Goal: Task Accomplishment & Management: Use online tool/utility

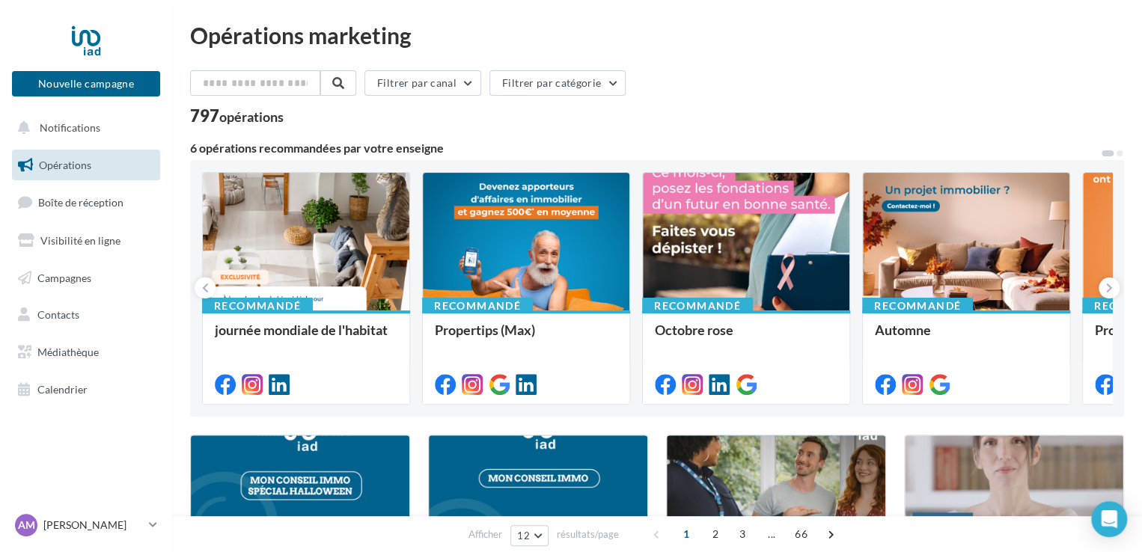
click at [691, 102] on div "Filtrer par canal Filtrer par catégorie 797 opérations" at bounding box center [657, 97] width 934 height 54
click at [81, 535] on div "AM Allyson MARQUES allyson.marques@iadfrance.fr" at bounding box center [79, 525] width 128 height 22
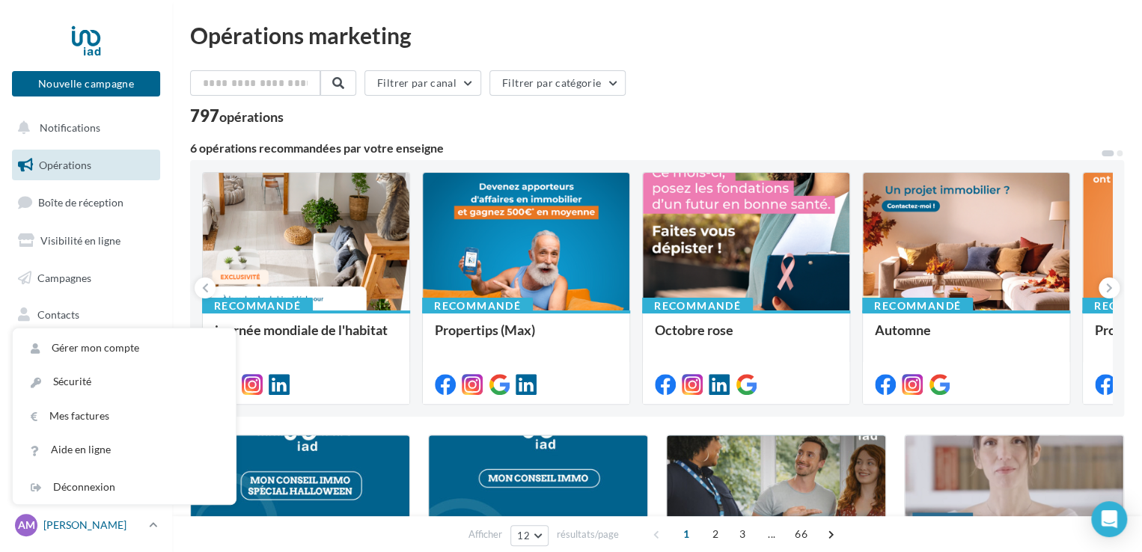
click at [81, 535] on div "AM Allyson MARQUES allyson.marques@iadfrance.fr" at bounding box center [79, 525] width 128 height 22
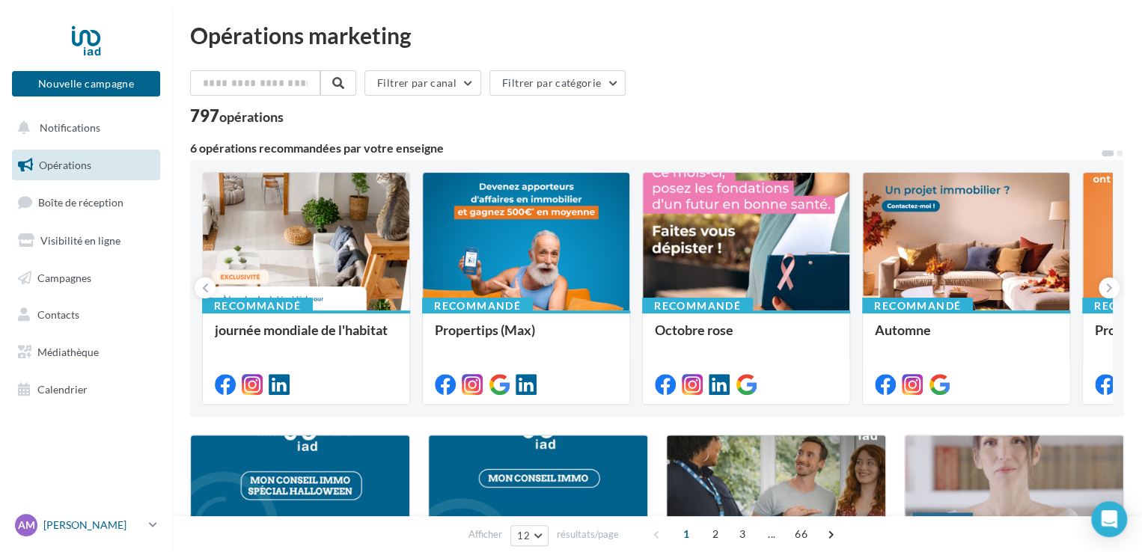
click at [43, 526] on p "[PERSON_NAME]" at bounding box center [93, 525] width 100 height 15
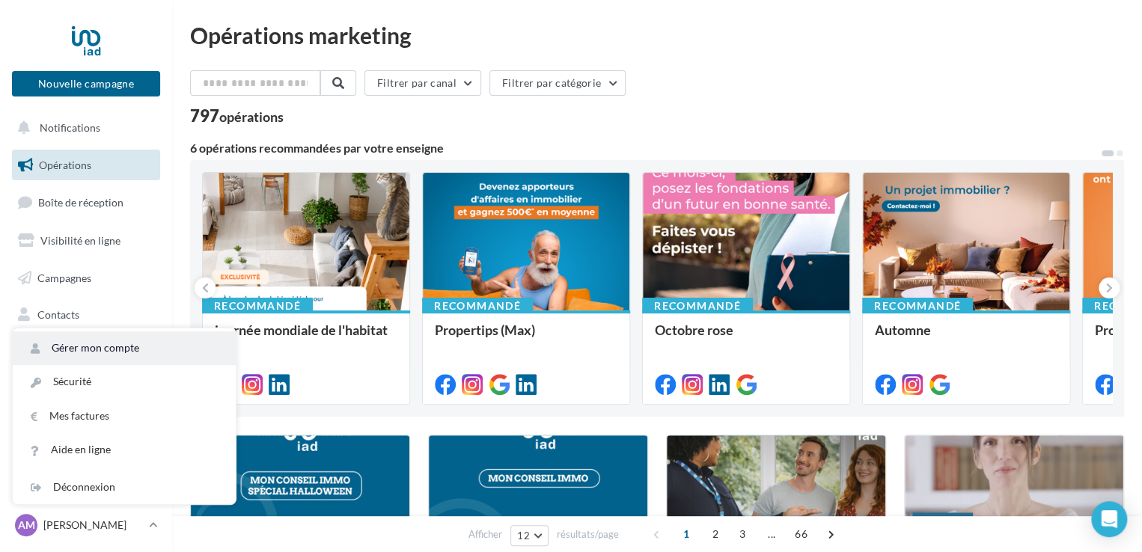
click at [112, 344] on link "Gérer mon compte" at bounding box center [124, 349] width 223 height 34
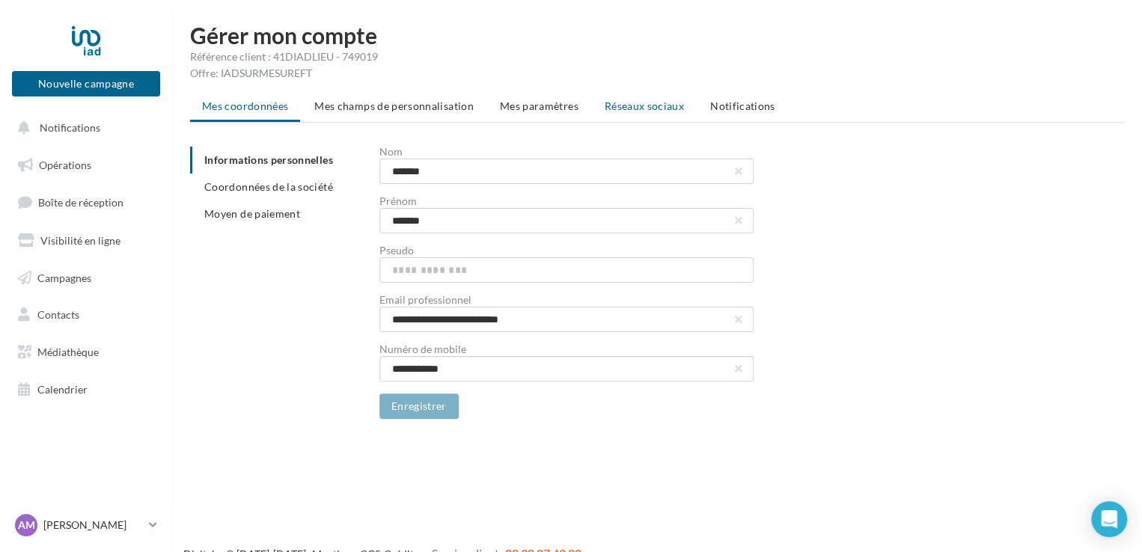
click at [654, 103] on span "Réseaux sociaux" at bounding box center [644, 106] width 79 height 13
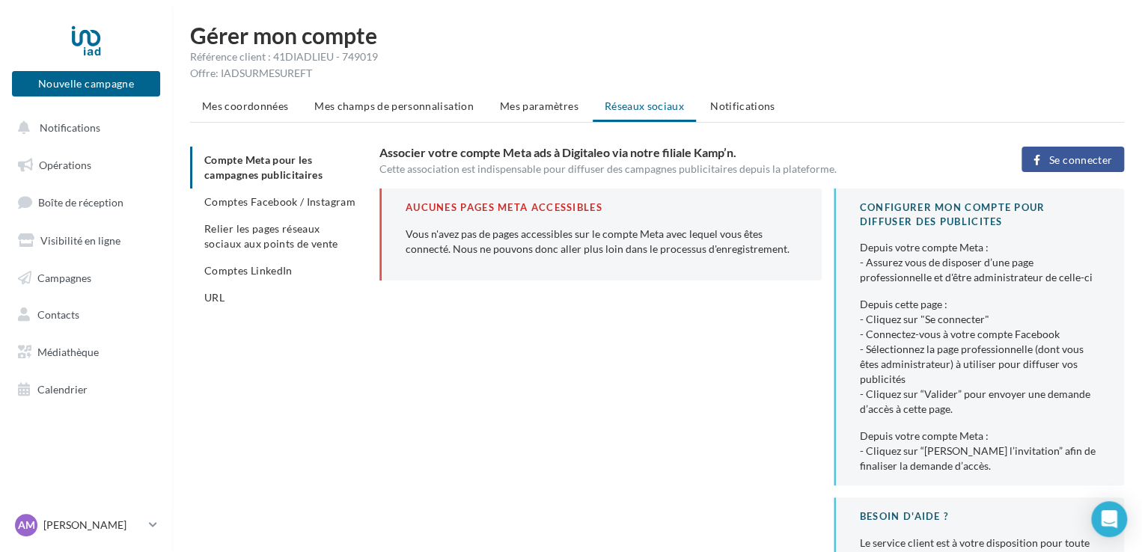
click at [1077, 162] on span "Se connecter" at bounding box center [1081, 160] width 63 height 12
click at [1120, 501] on body "Nouvelle campagne Nouvelle campagne Notifications Opérations Boîte de réception…" at bounding box center [571, 300] width 1142 height 552
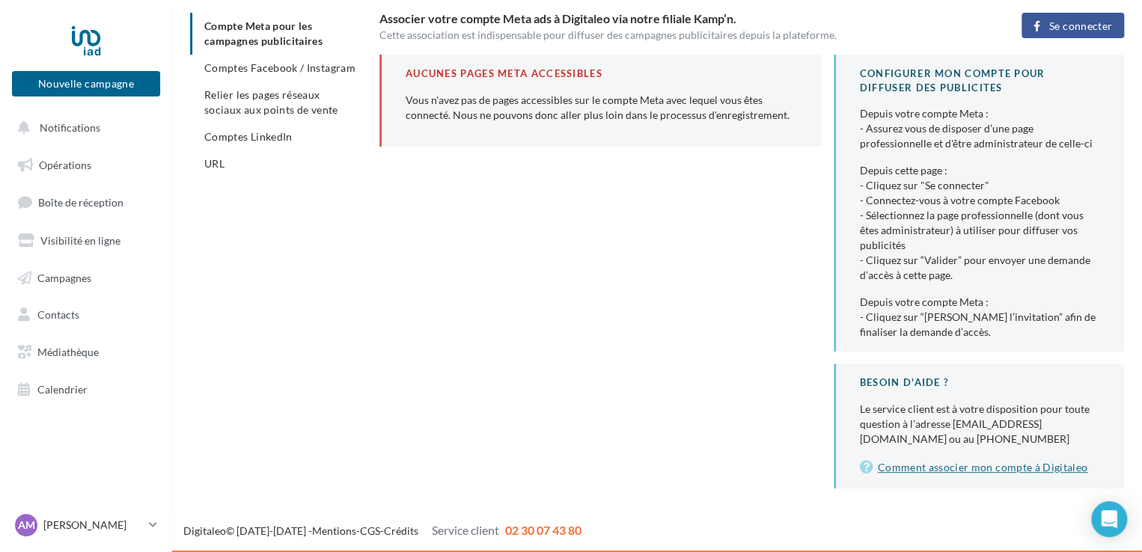
click at [989, 463] on link "Comment associer mon compte à Digitaleo" at bounding box center [980, 468] width 240 height 18
click at [253, 378] on div "Compte Meta pour les campagnes publicitaires Comptes Facebook / Instagram Relie…" at bounding box center [663, 251] width 946 height 476
click at [93, 507] on nav "Nouvelle campagne Nouvelle campagne Notifications Opérations Boîte de réception…" at bounding box center [86, 276] width 172 height 552
click at [96, 514] on div "AM Allyson MARQUES allyson.marques@iadfrance.fr" at bounding box center [79, 525] width 128 height 22
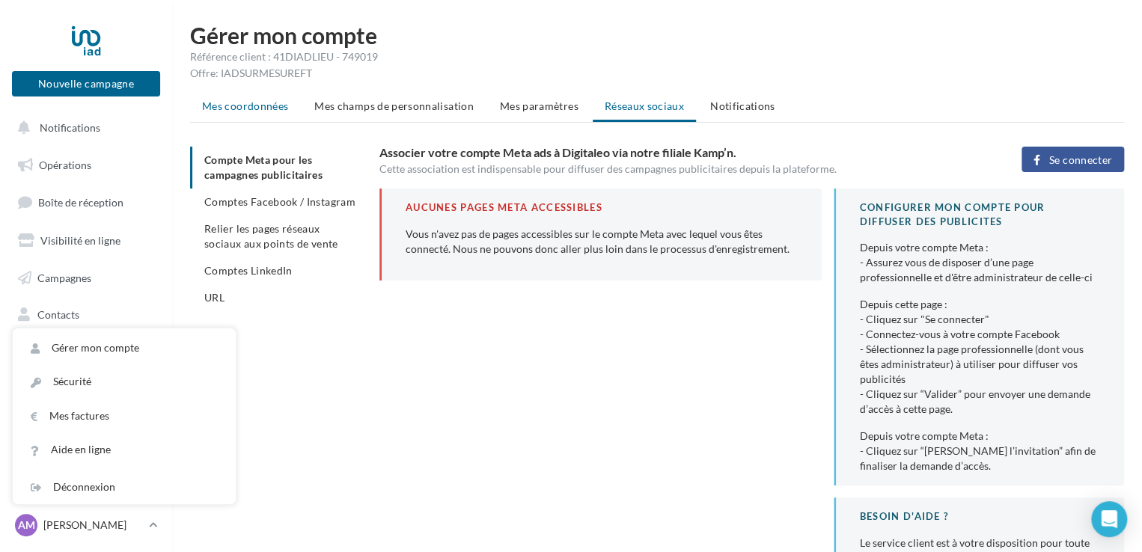
click at [260, 106] on span "Mes coordonnées" at bounding box center [245, 106] width 86 height 13
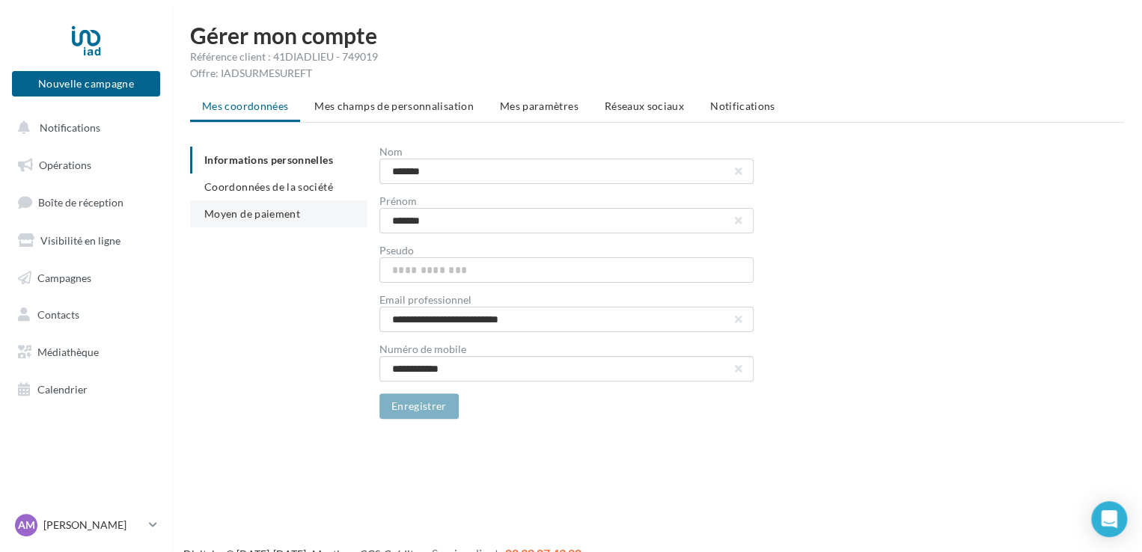
click at [258, 201] on li "Moyen de paiement" at bounding box center [278, 214] width 177 height 27
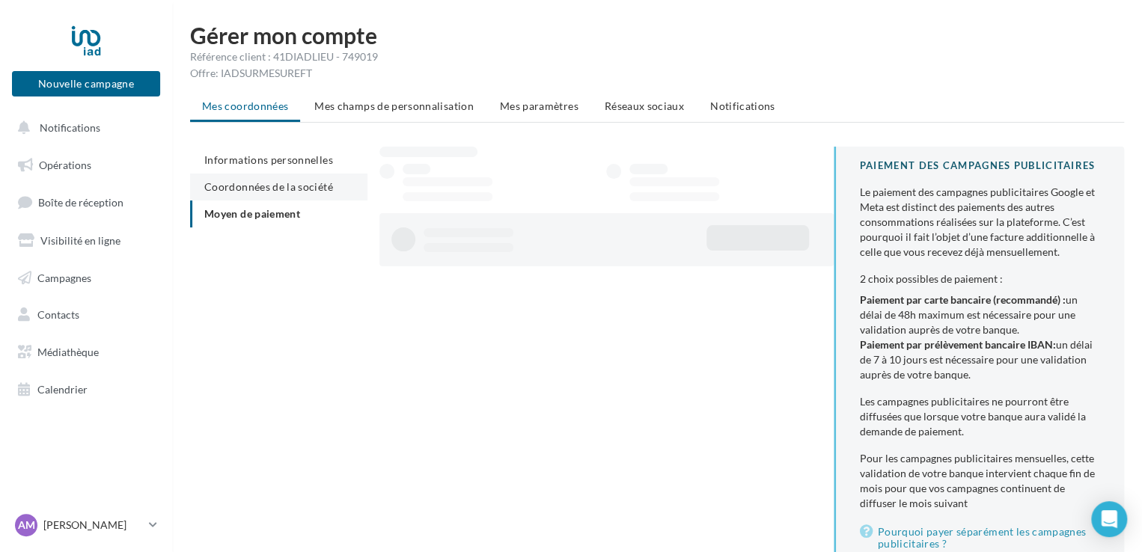
click at [281, 180] on span "Coordonnées de la société" at bounding box center [268, 186] width 129 height 13
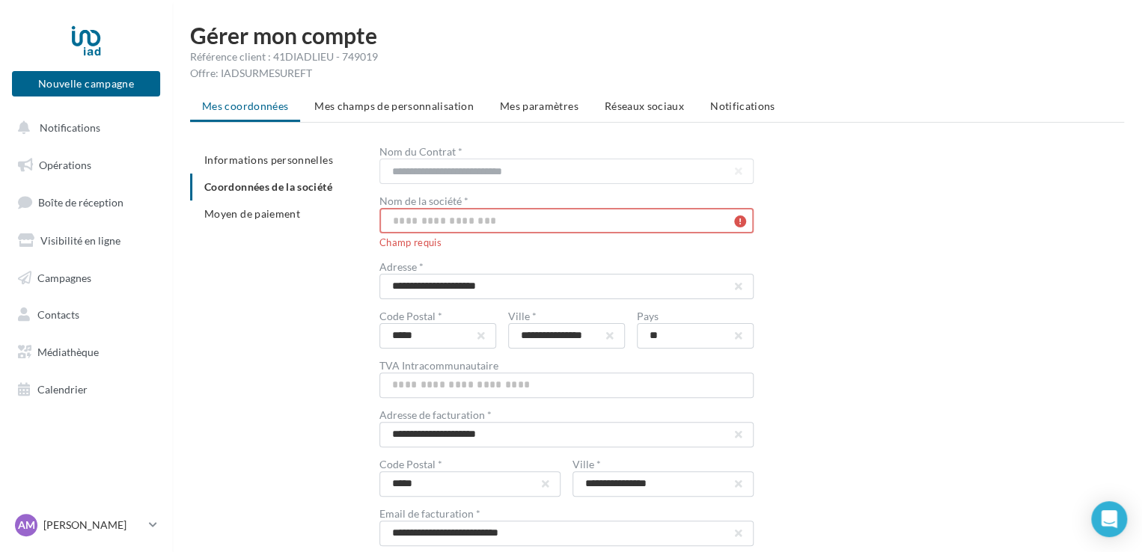
click at [454, 225] on input "text" at bounding box center [567, 220] width 374 height 25
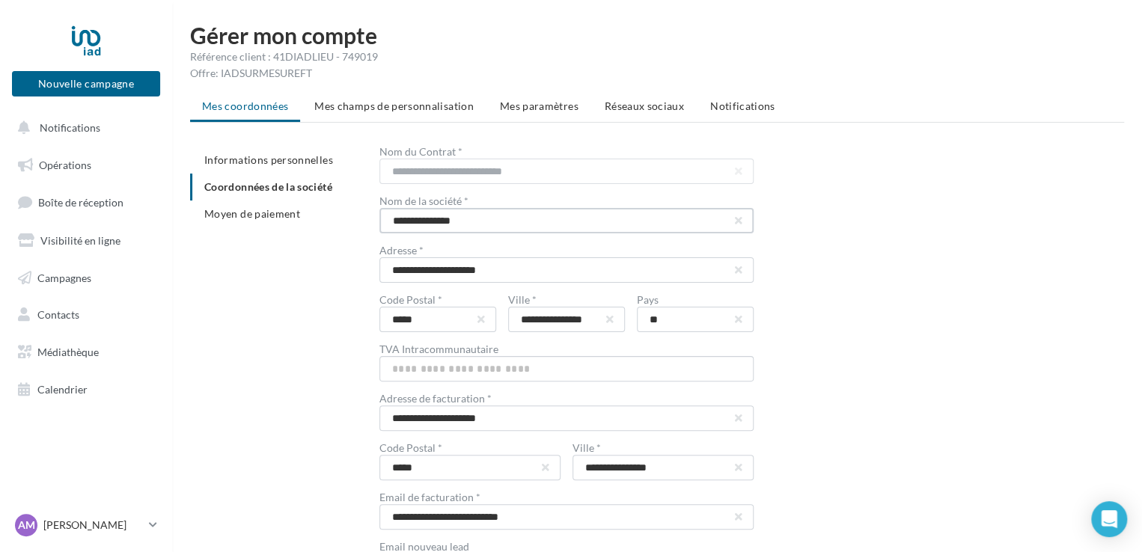
drag, startPoint x: 401, startPoint y: 222, endPoint x: 402, endPoint y: 232, distance: 10.5
click at [399, 222] on input "**********" at bounding box center [567, 220] width 374 height 25
type input "**********"
click at [234, 298] on div "**********" at bounding box center [663, 436] width 946 height 579
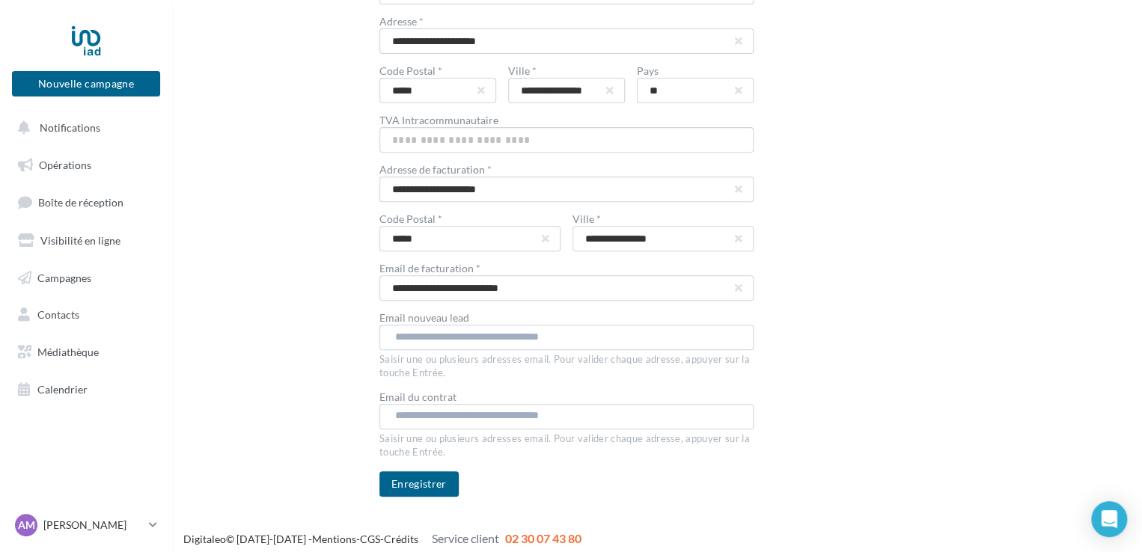
scroll to position [230, 0]
click at [427, 348] on div "..." at bounding box center [567, 336] width 374 height 25
click at [433, 337] on input "text" at bounding box center [565, 336] width 341 height 15
click at [310, 377] on div "**********" at bounding box center [663, 206] width 946 height 579
click at [421, 484] on button "Enregistrer" at bounding box center [419, 483] width 79 height 25
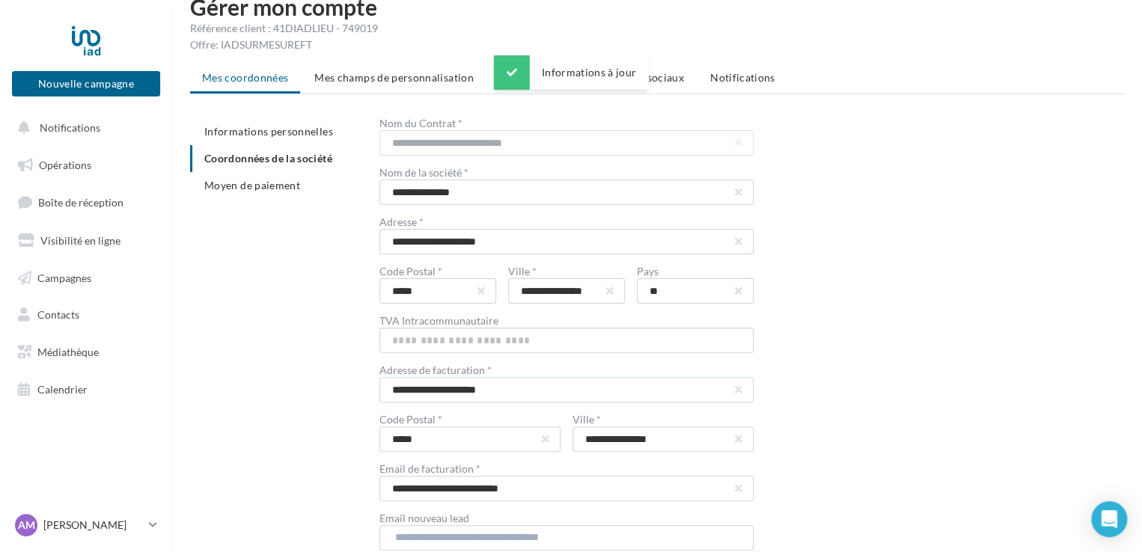
scroll to position [0, 0]
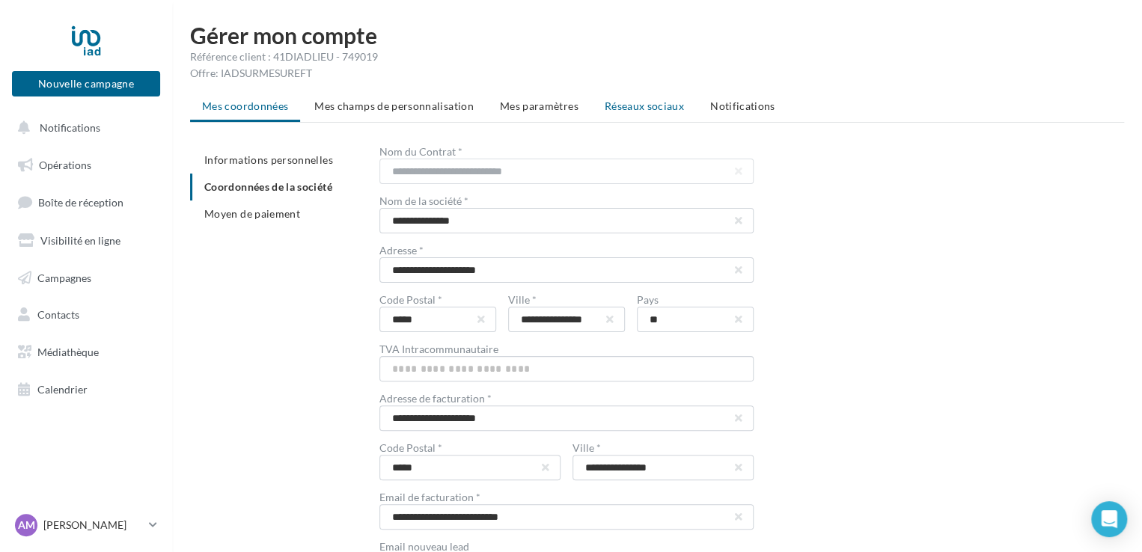
click at [648, 100] on span "Réseaux sociaux" at bounding box center [644, 106] width 79 height 13
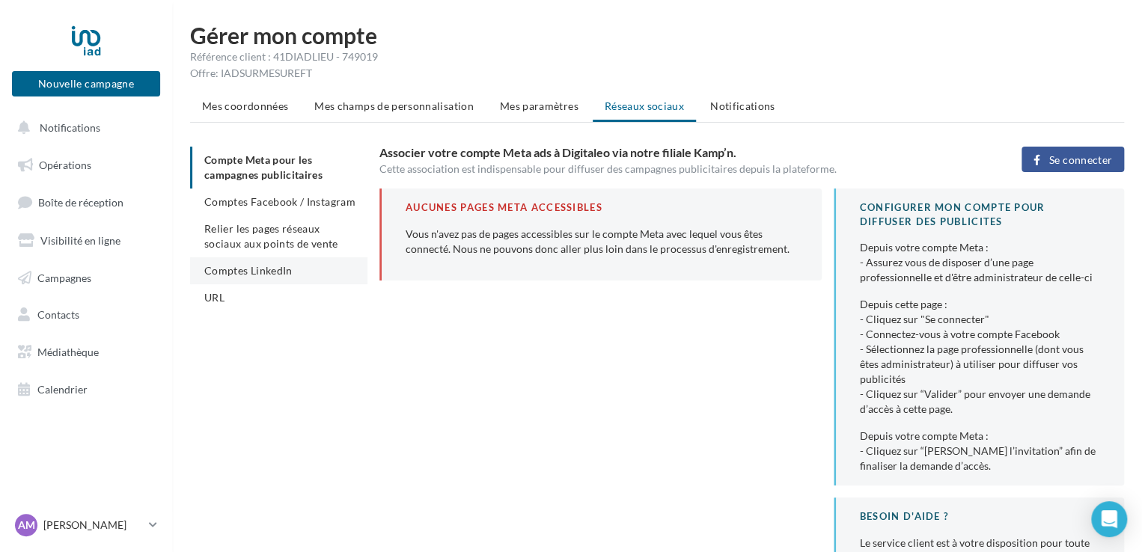
click at [276, 264] on span "Comptes LinkedIn" at bounding box center [248, 270] width 88 height 13
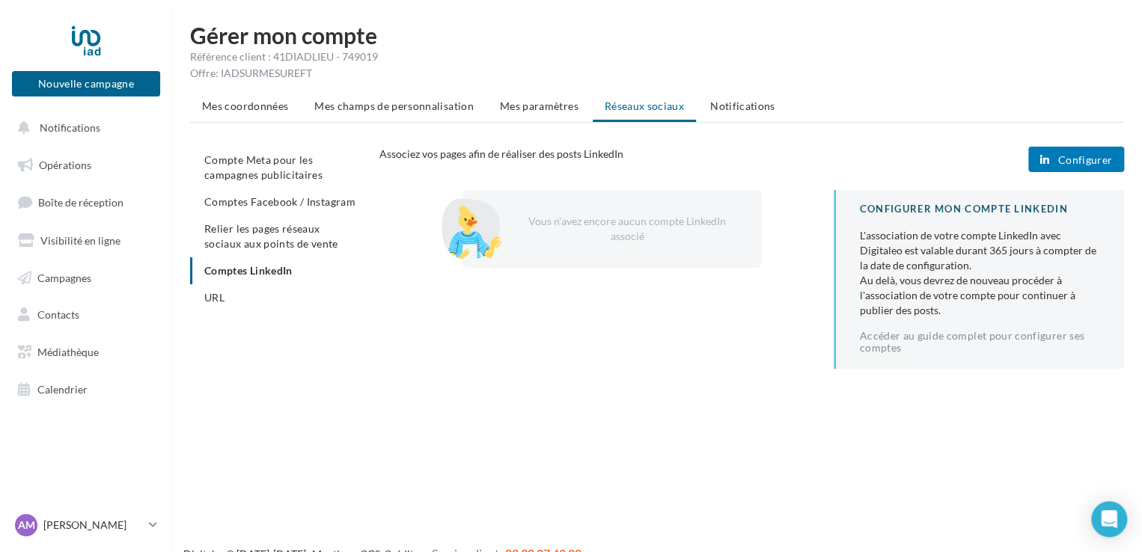
click at [1092, 150] on button "Configurer" at bounding box center [1077, 159] width 96 height 25
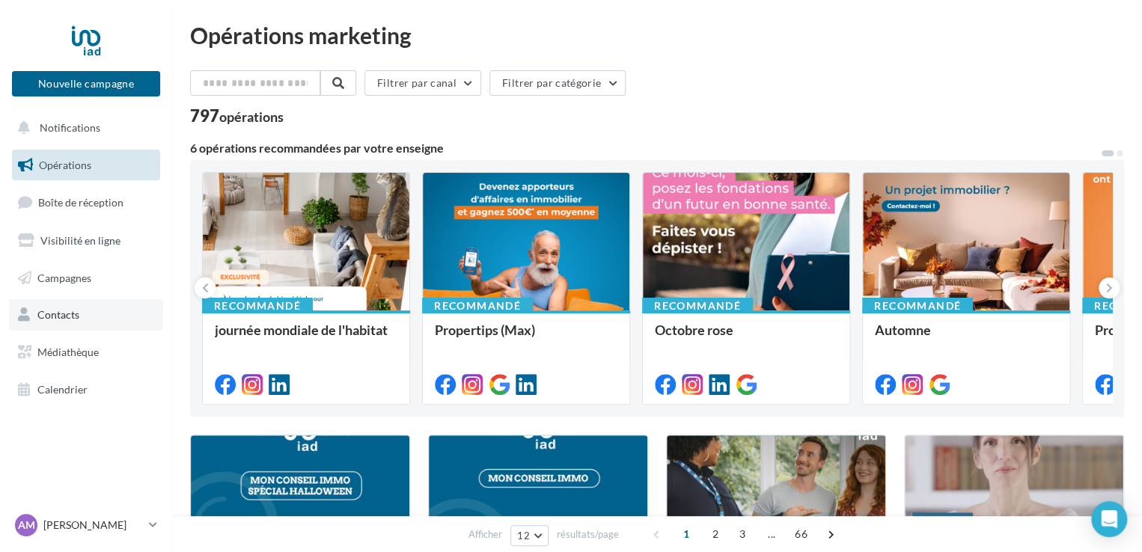
click at [94, 324] on link "Contacts" at bounding box center [86, 314] width 154 height 31
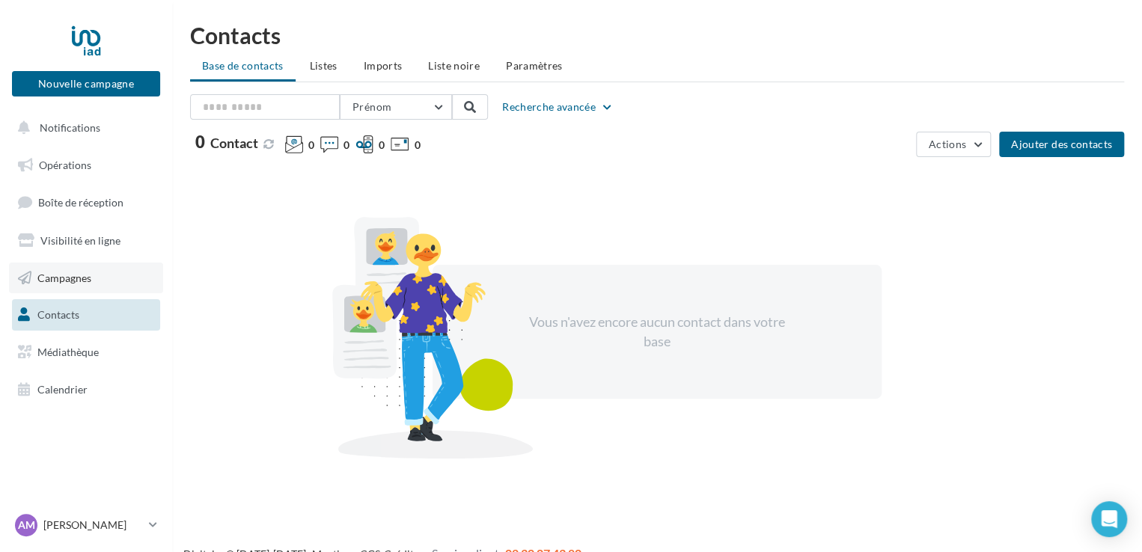
click at [90, 265] on link "Campagnes" at bounding box center [86, 278] width 154 height 31
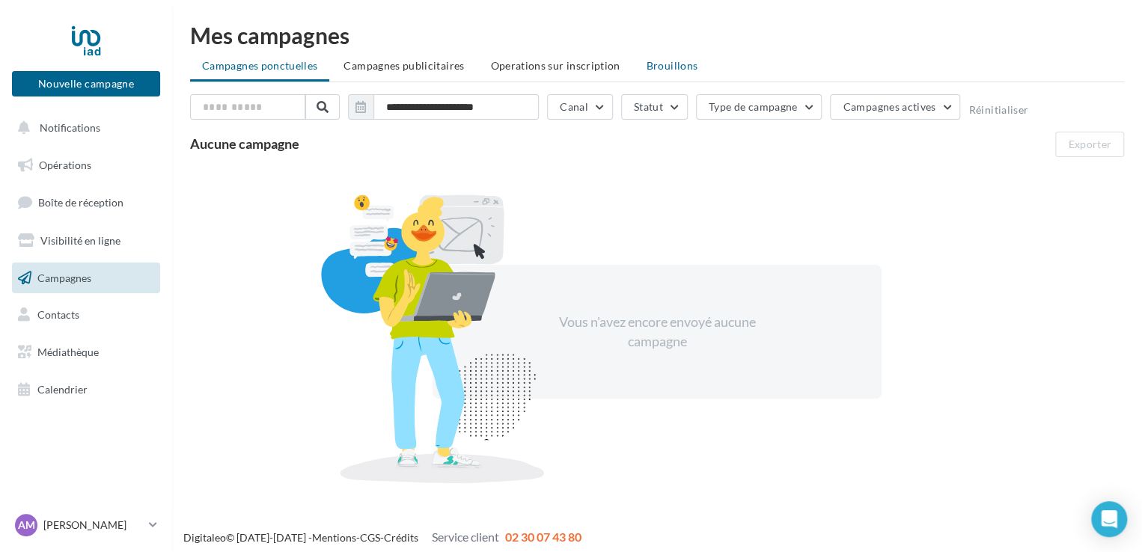
click at [660, 70] on span "Brouillons" at bounding box center [673, 65] width 52 height 13
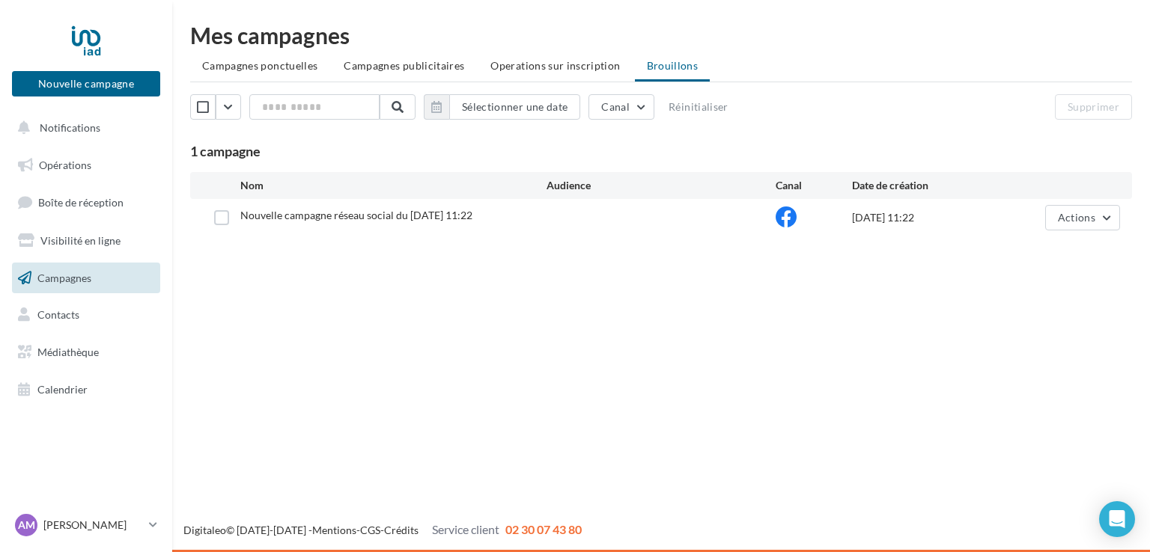
click at [421, 218] on span "Nouvelle campagne réseau social du 10-10-2025 11:22" at bounding box center [356, 215] width 232 height 13
click at [216, 218] on label at bounding box center [221, 217] width 15 height 15
click at [877, 222] on div "10/10/2025 11:22" at bounding box center [928, 217] width 153 height 15
click at [1097, 227] on button "Actions" at bounding box center [1082, 217] width 75 height 25
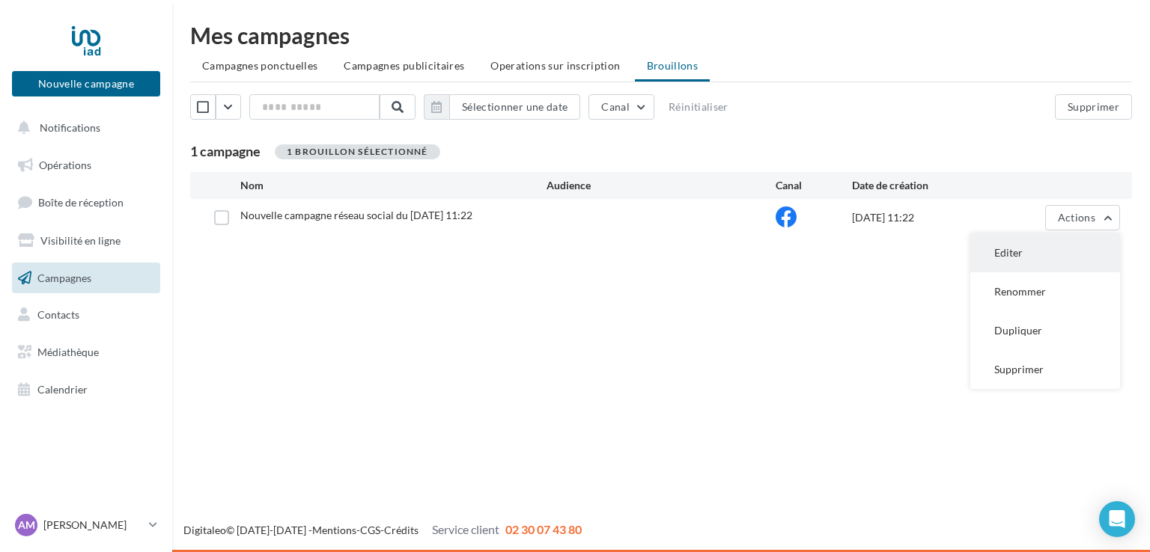
click at [1058, 248] on button "Editer" at bounding box center [1045, 253] width 150 height 39
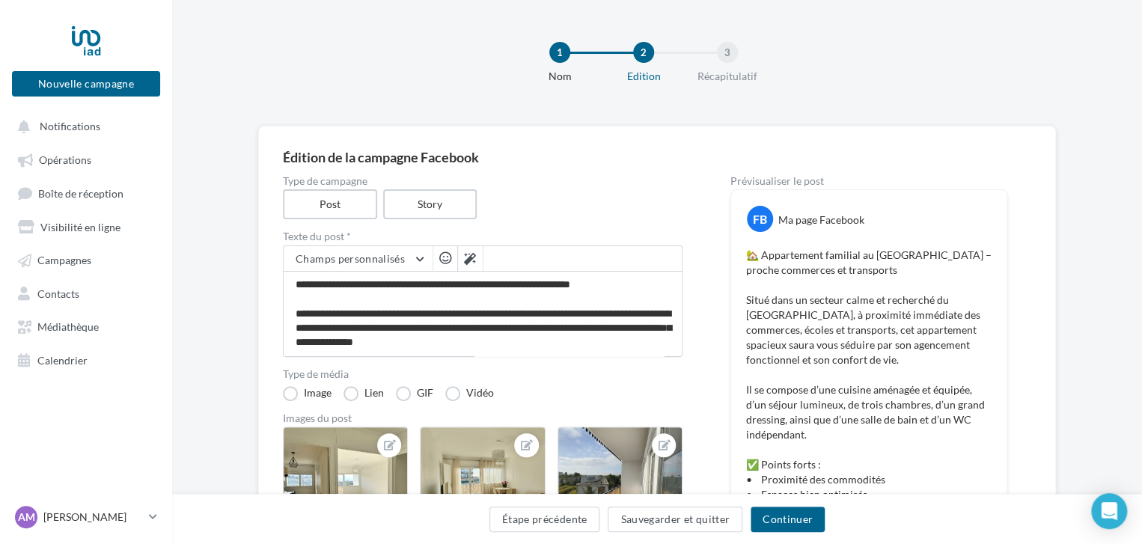
click at [760, 213] on div "FB" at bounding box center [760, 219] width 26 height 26
click at [645, 202] on div "Type de campagne Post Story" at bounding box center [483, 197] width 400 height 43
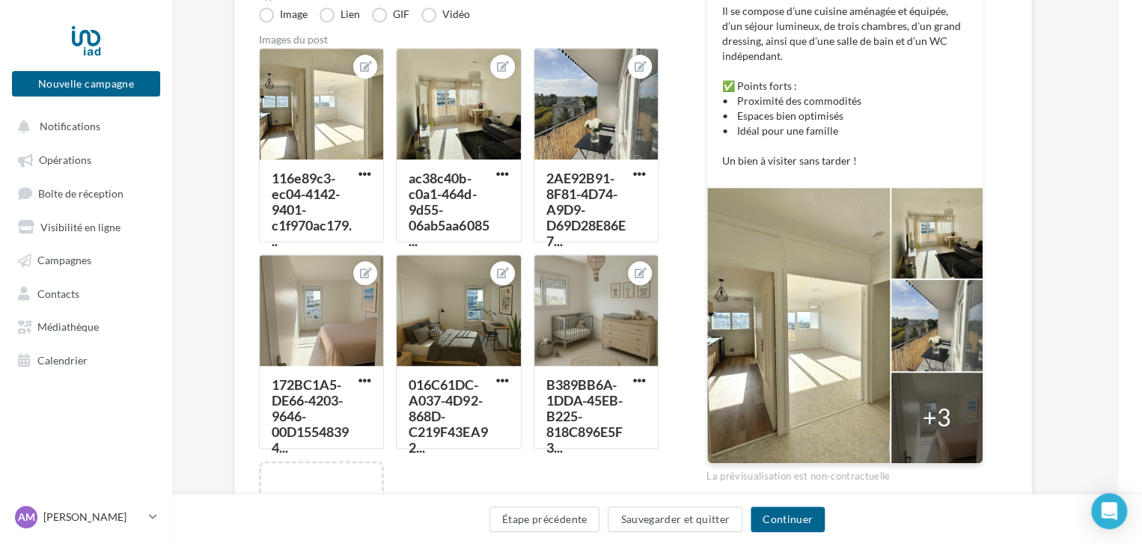
scroll to position [377, 24]
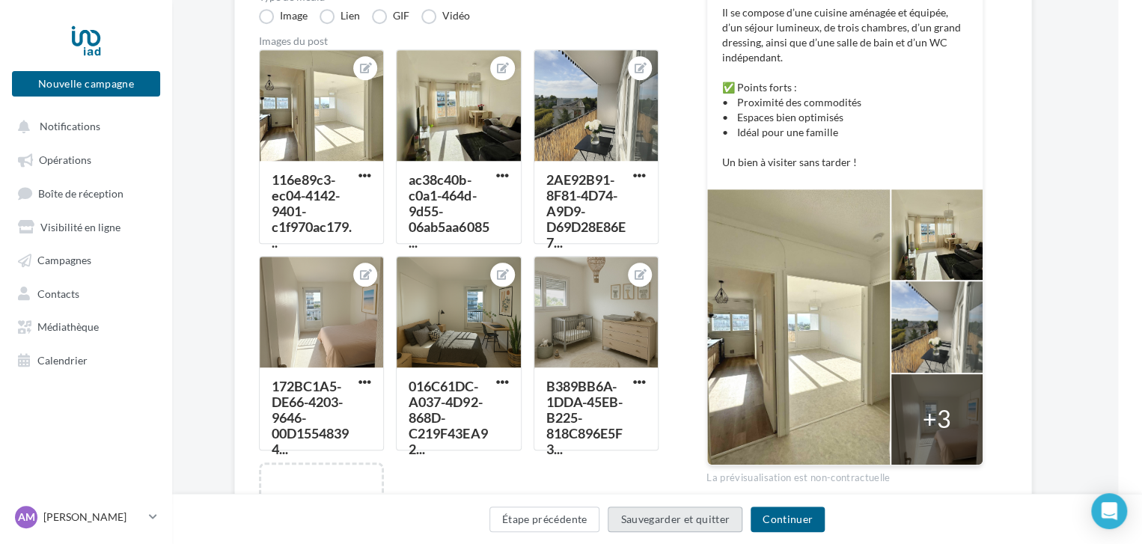
click at [706, 520] on button "Sauvegarder et quitter" at bounding box center [675, 519] width 135 height 25
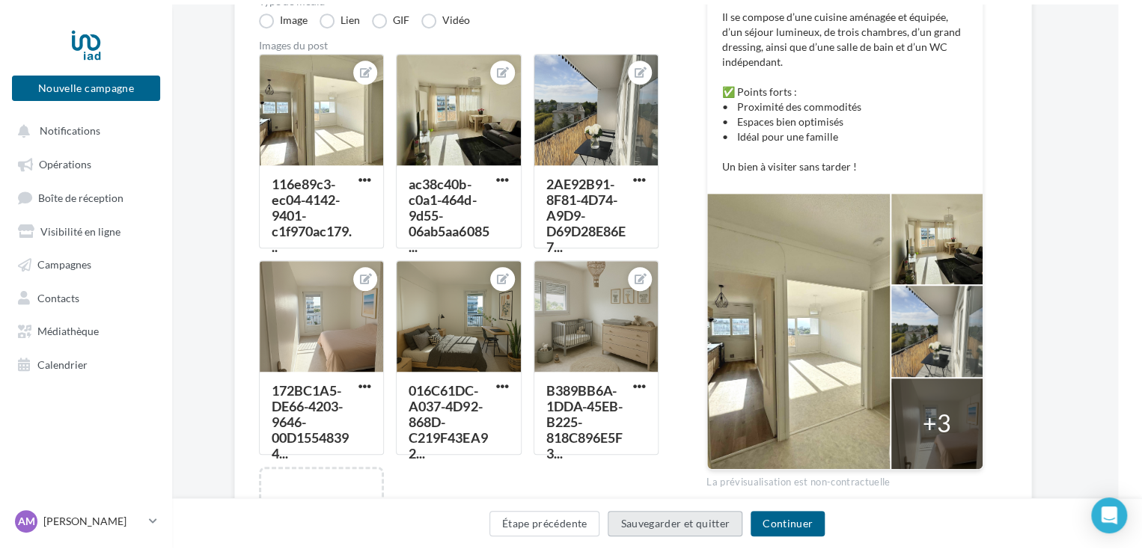
scroll to position [24, 0]
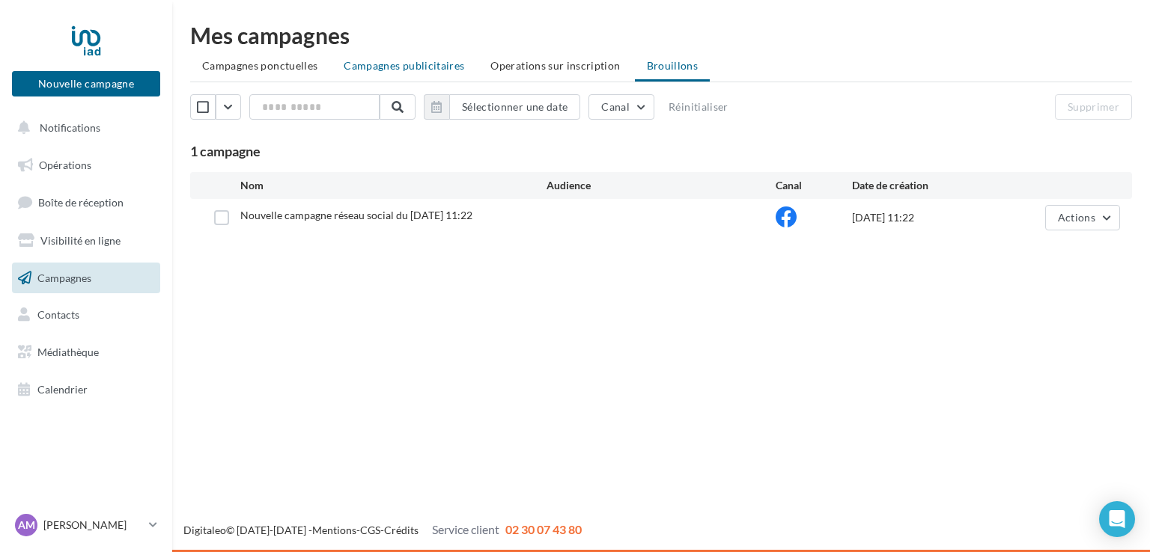
click at [418, 58] on li "Campagnes publicitaires" at bounding box center [404, 65] width 144 height 27
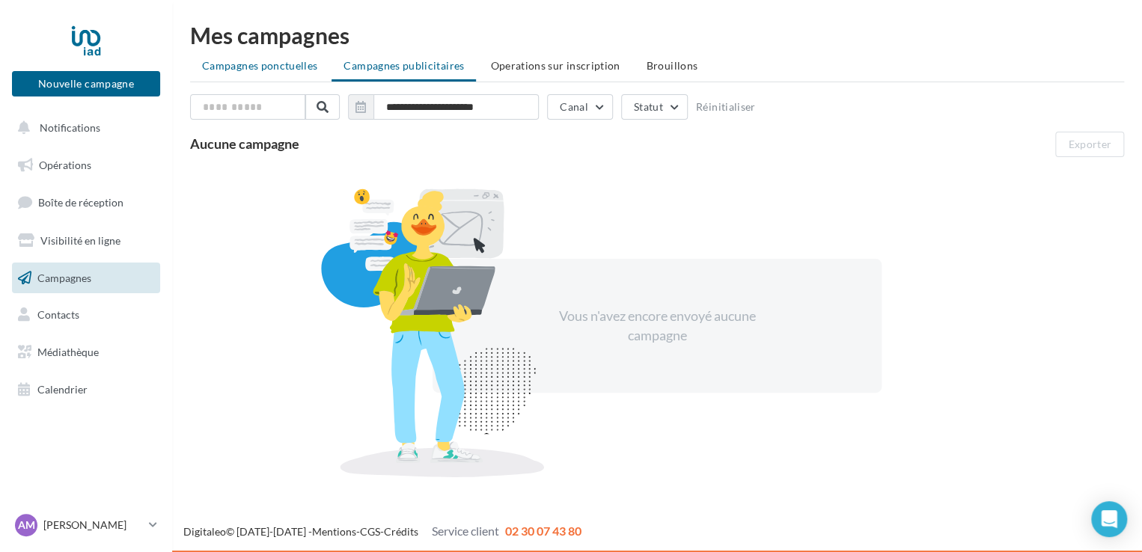
click at [281, 67] on span "Campagnes ponctuelles" at bounding box center [259, 65] width 115 height 13
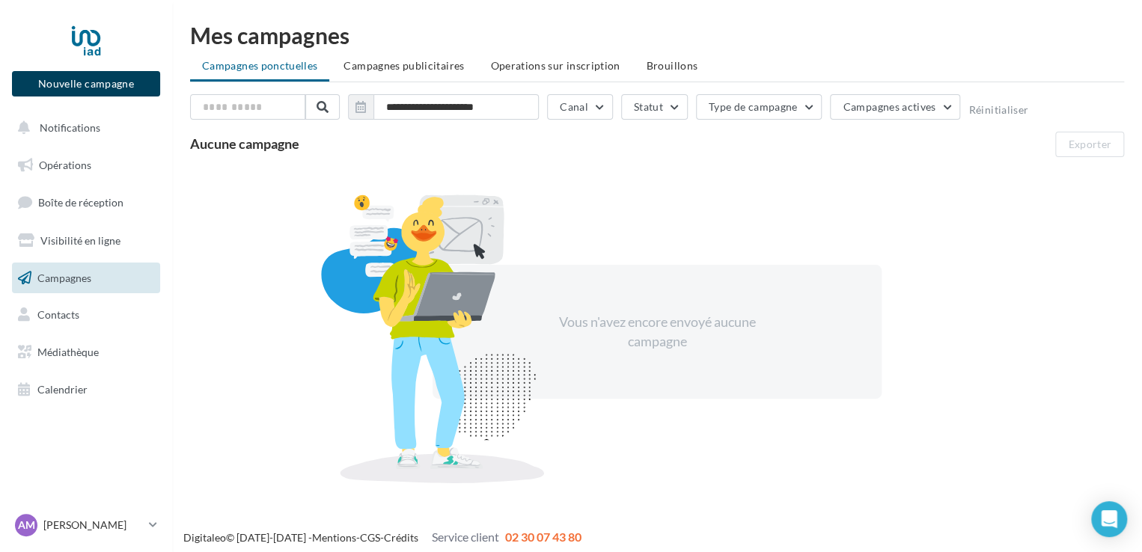
click at [73, 82] on button "Nouvelle campagne" at bounding box center [86, 83] width 148 height 25
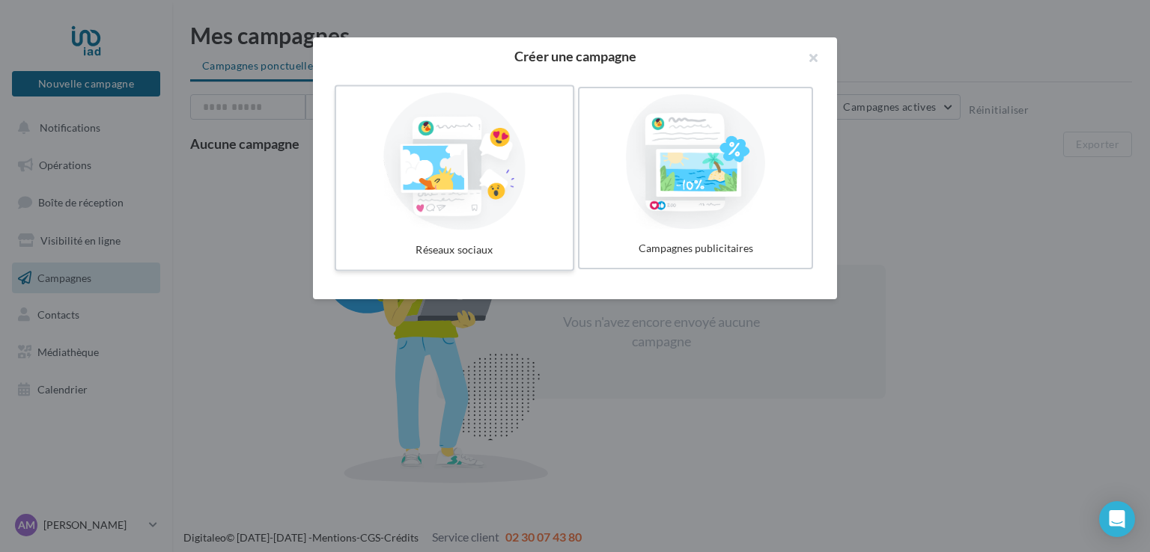
click at [491, 179] on div at bounding box center [454, 162] width 225 height 138
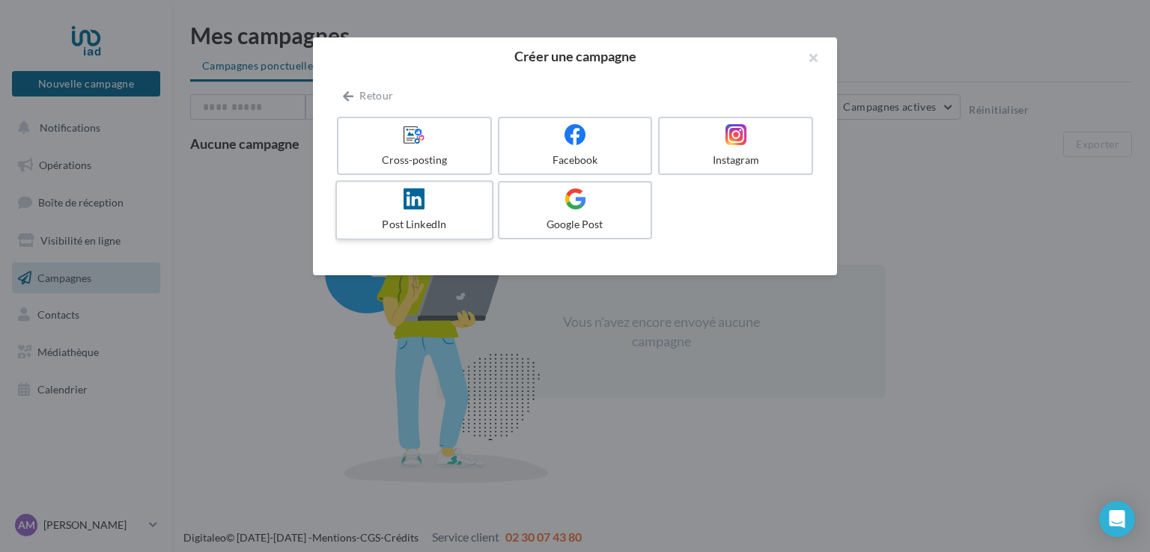
click at [424, 220] on div "Post LinkedIn" at bounding box center [414, 224] width 142 height 15
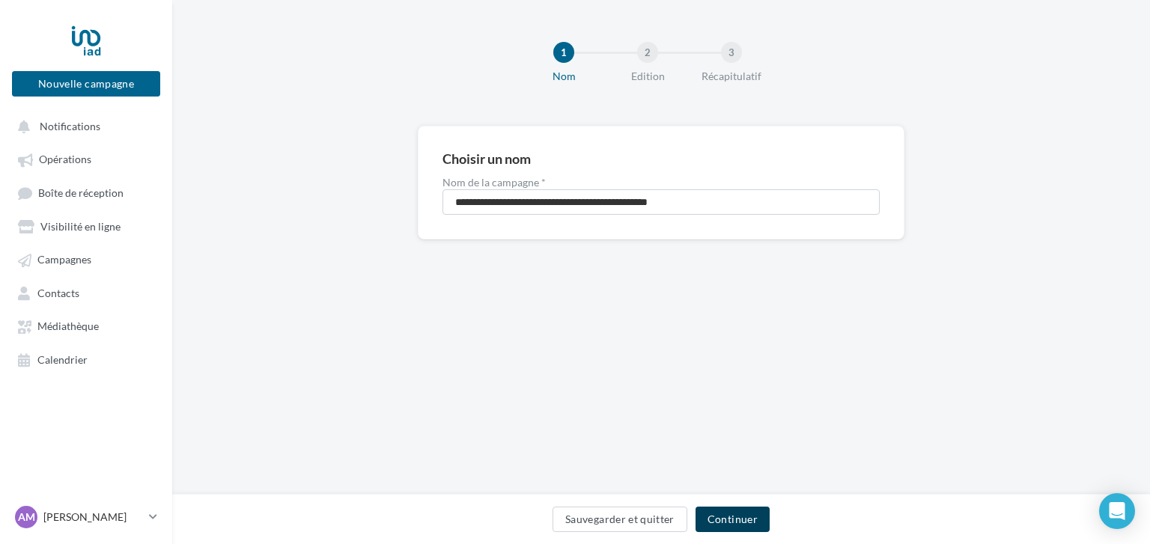
click at [755, 525] on button "Continuer" at bounding box center [732, 519] width 74 height 25
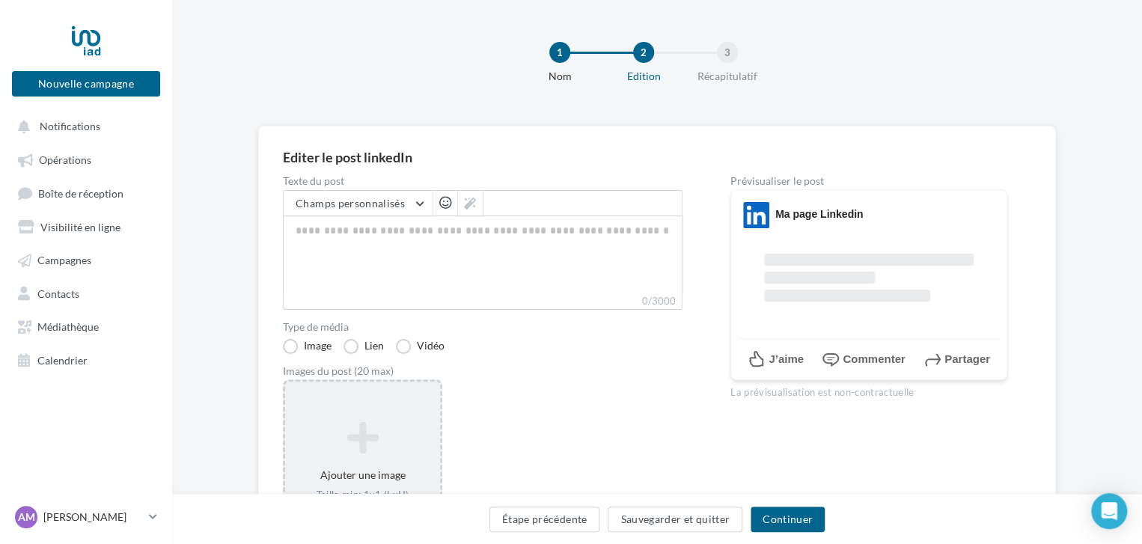
click at [336, 445] on icon at bounding box center [362, 438] width 143 height 36
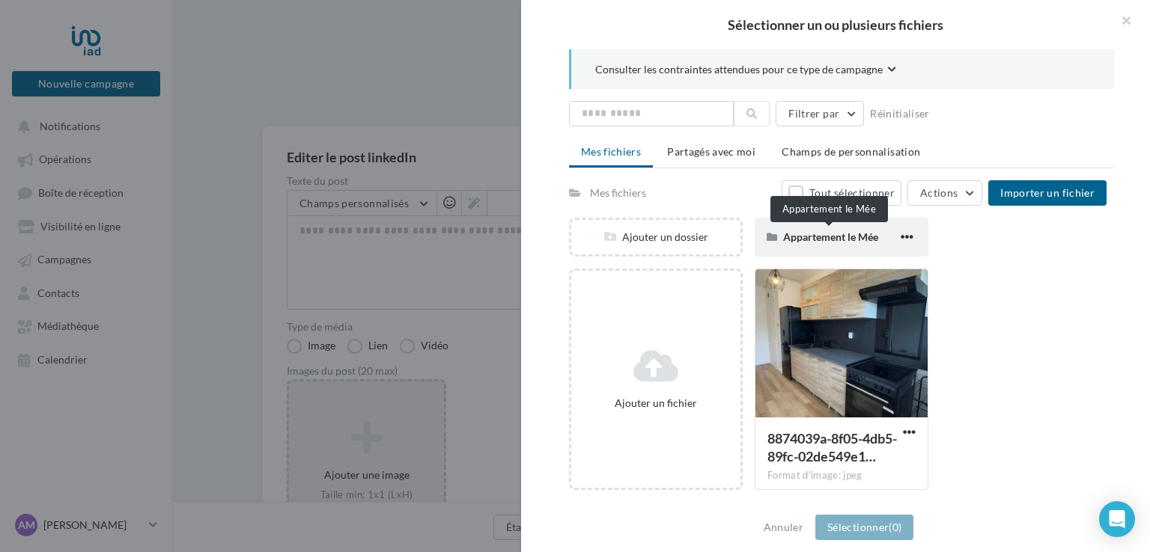
click at [809, 240] on span "Appartement le Mée" at bounding box center [830, 237] width 95 height 13
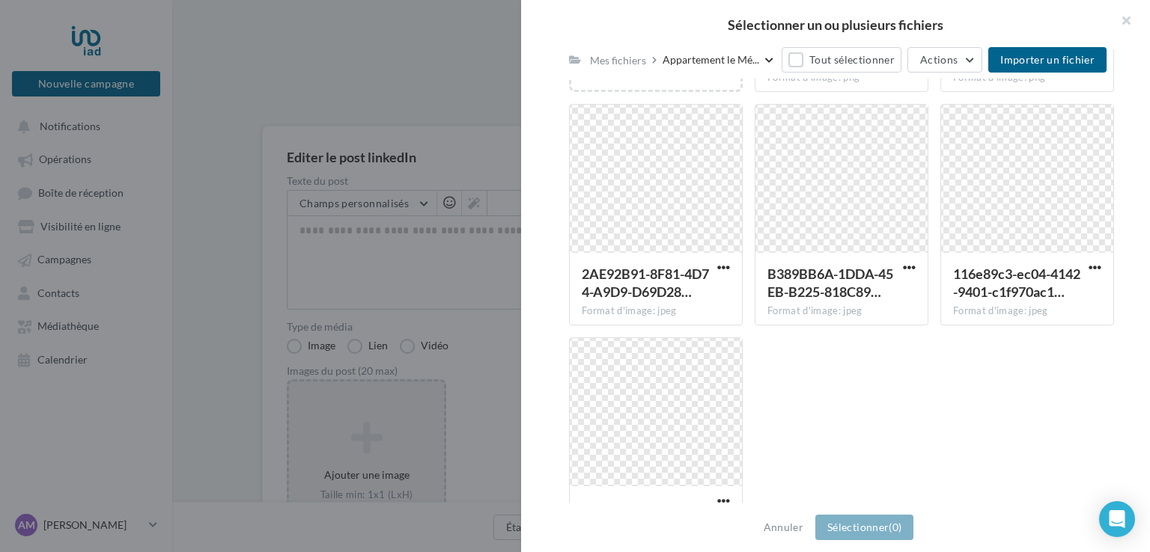
scroll to position [401, 0]
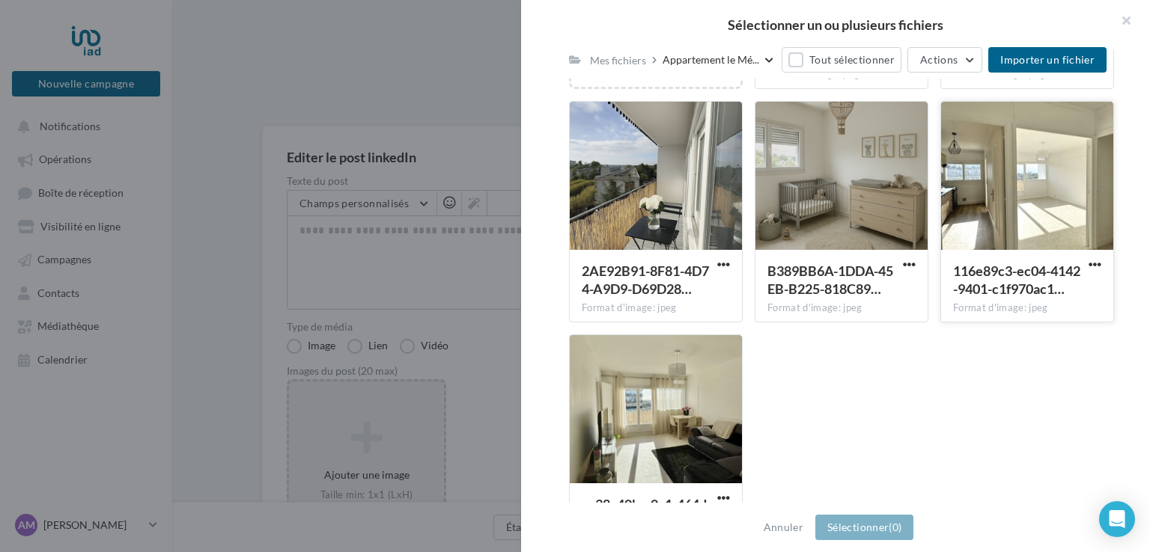
click at [993, 220] on div at bounding box center [1027, 177] width 172 height 150
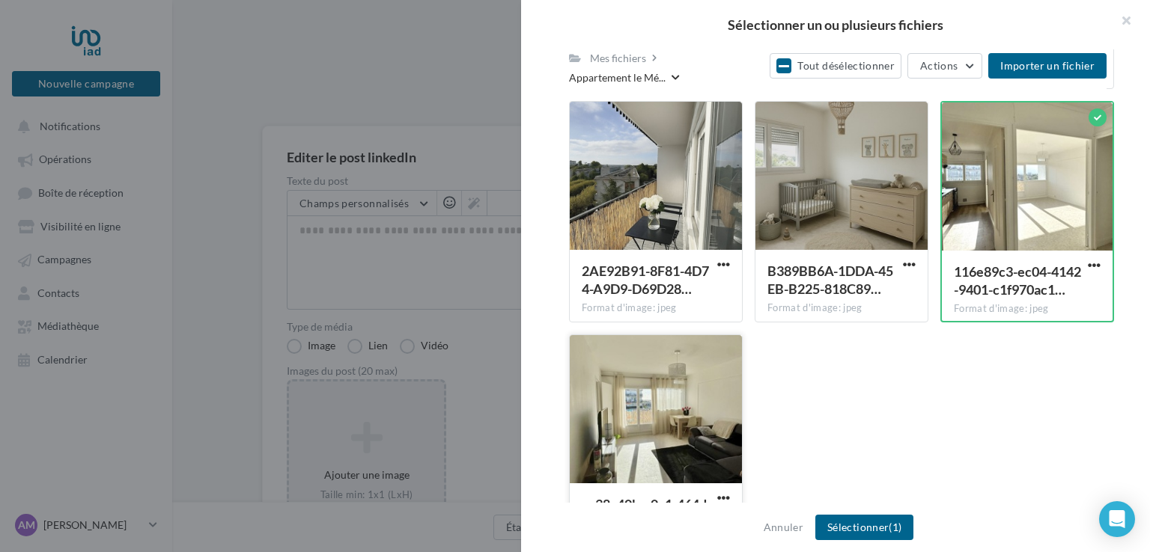
click at [698, 397] on div at bounding box center [656, 410] width 172 height 150
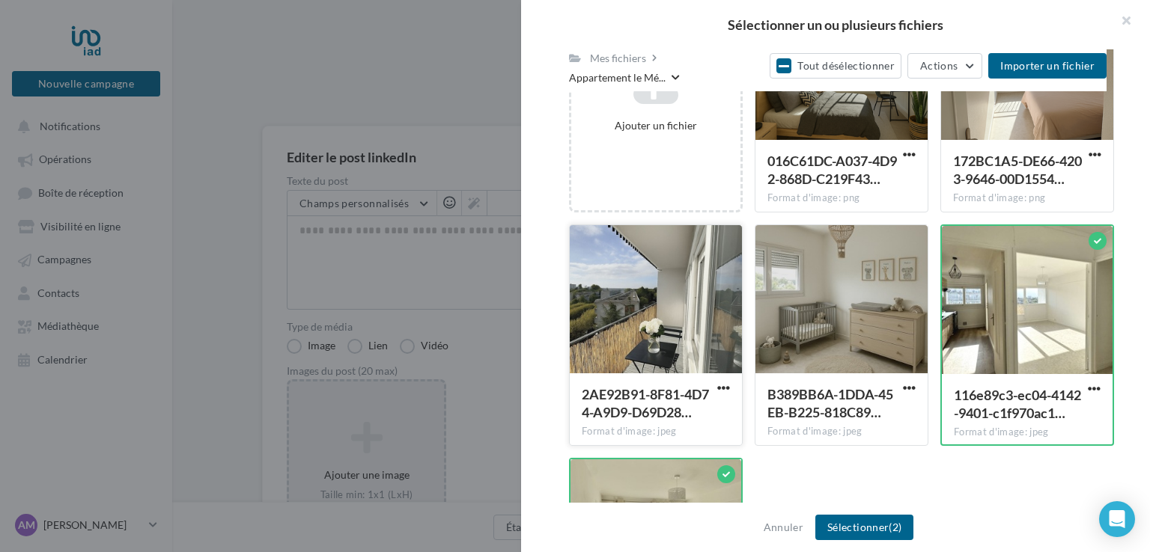
click at [674, 324] on div at bounding box center [656, 300] width 172 height 150
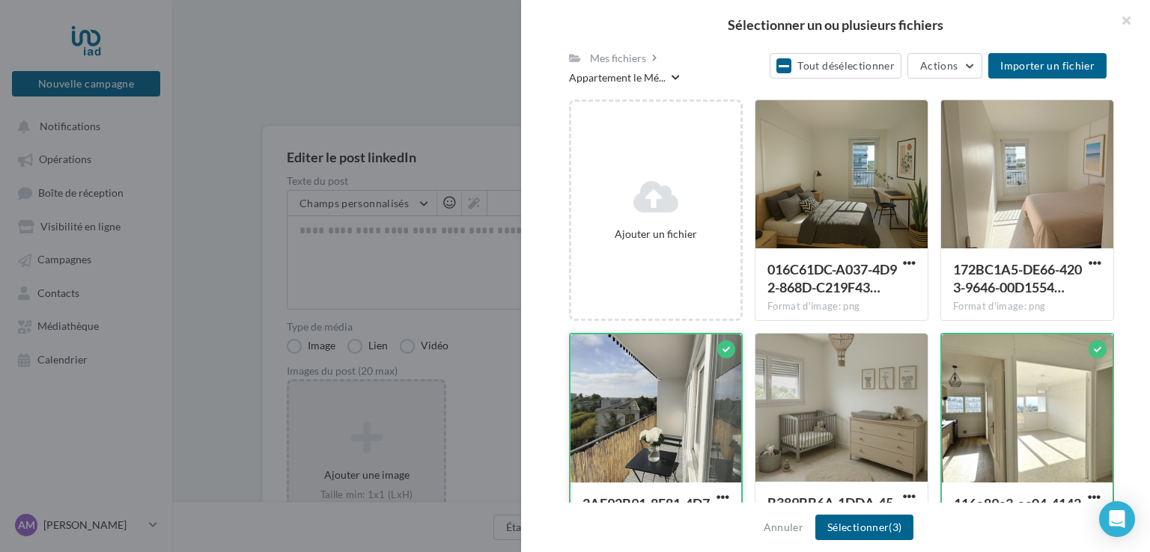
scroll to position [167, 0]
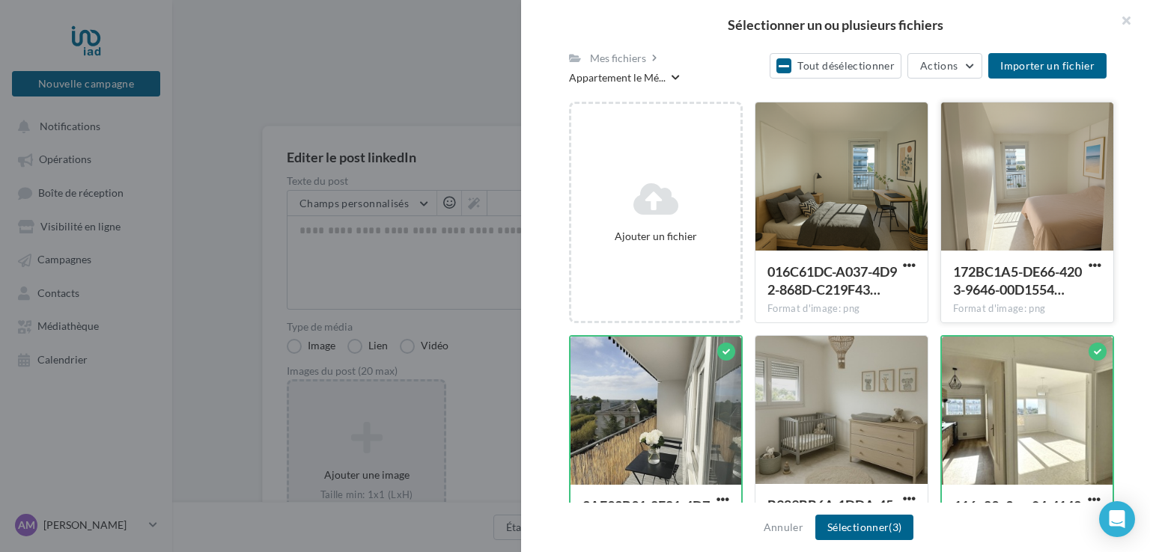
click at [989, 192] on div at bounding box center [1027, 178] width 172 height 150
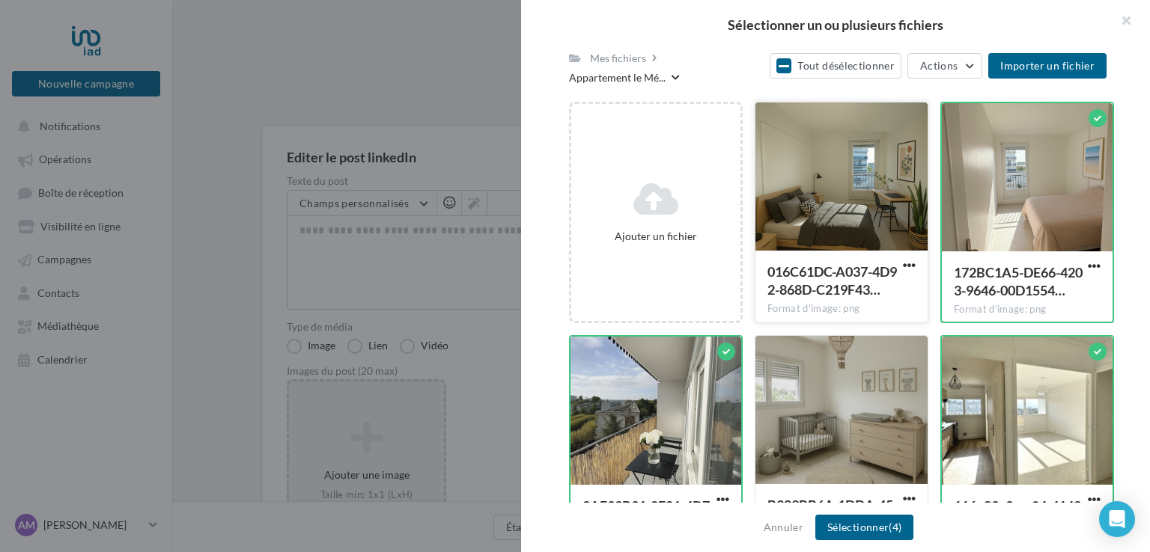
click at [868, 183] on div at bounding box center [841, 178] width 172 height 150
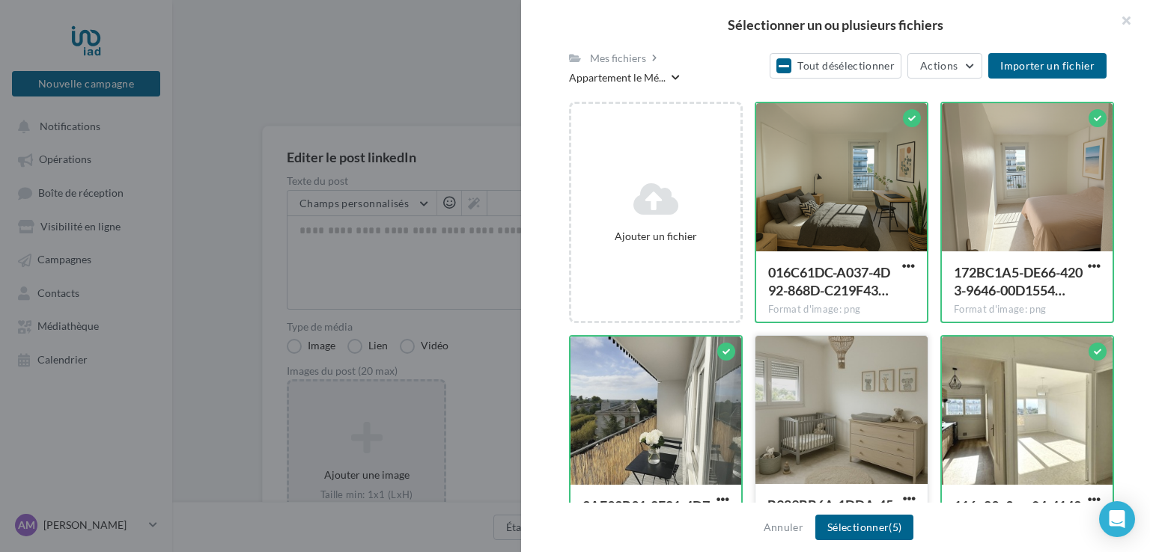
click at [860, 361] on div at bounding box center [841, 411] width 172 height 150
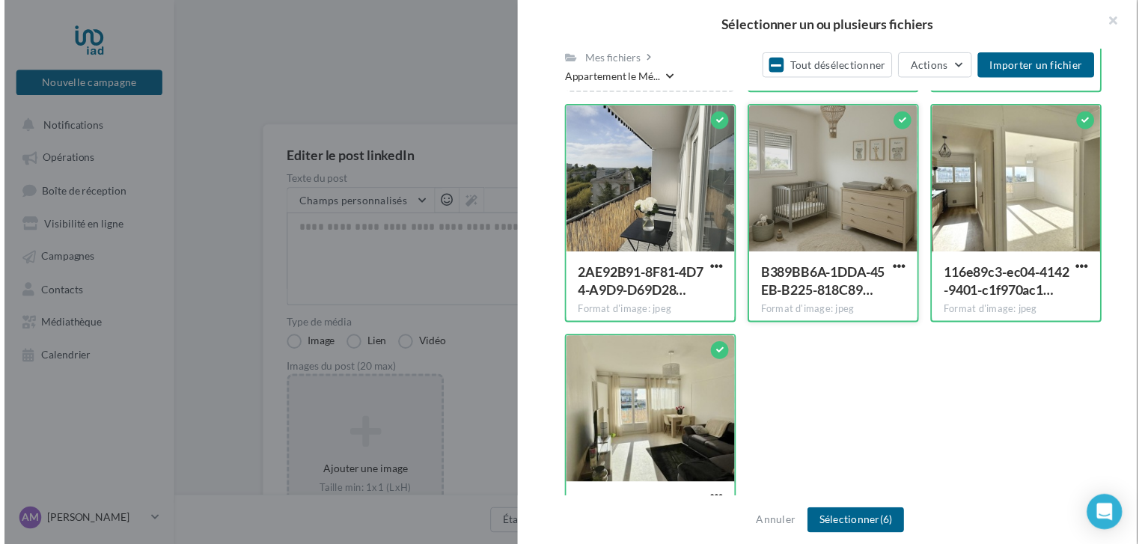
scroll to position [413, 0]
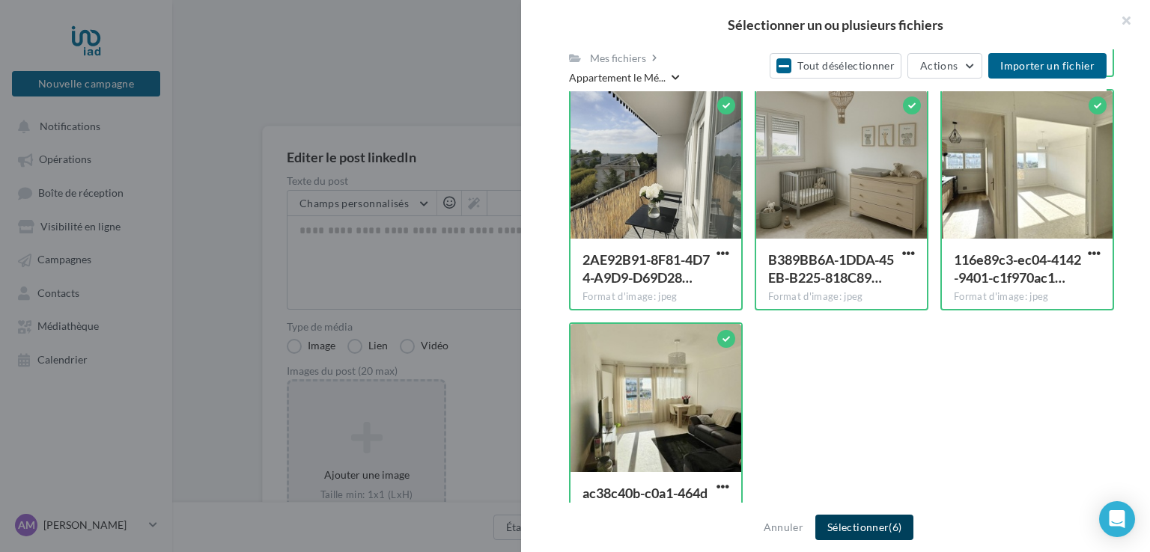
click at [845, 529] on button "Sélectionner (6)" at bounding box center [864, 527] width 98 height 25
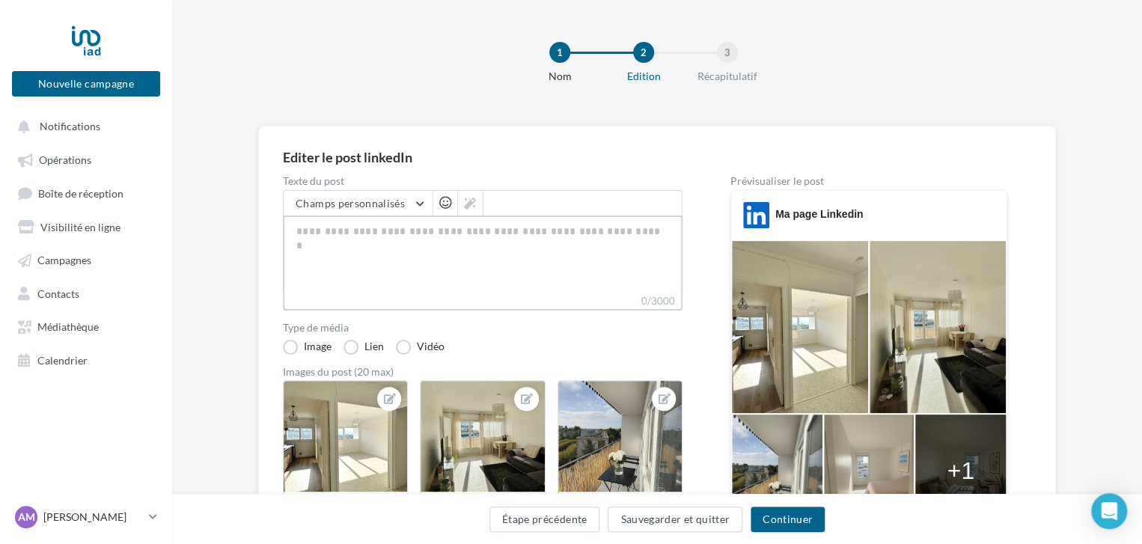
paste textarea "**********"
type textarea "**********"
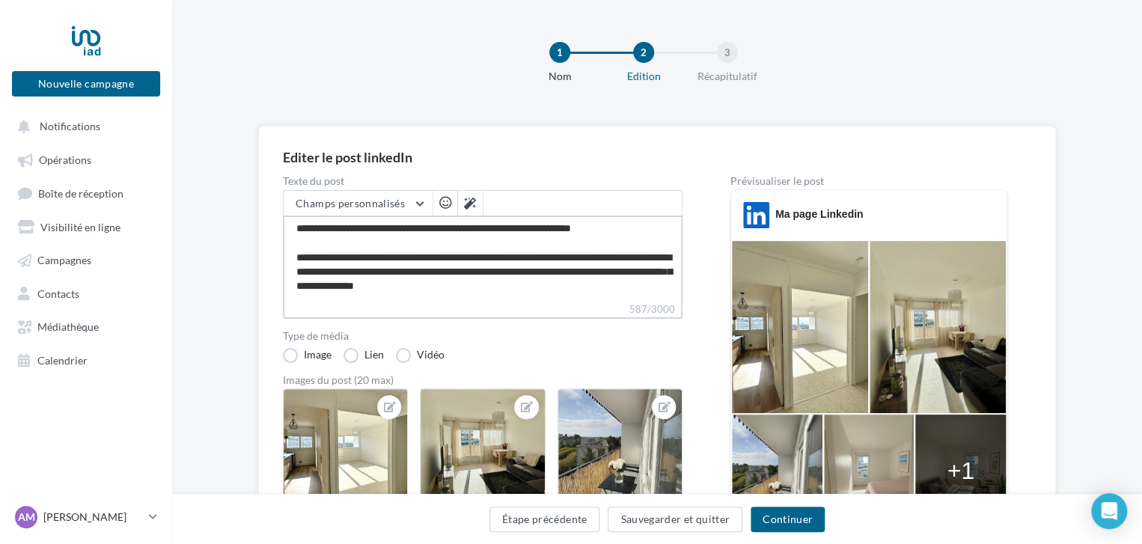
scroll to position [0, 0]
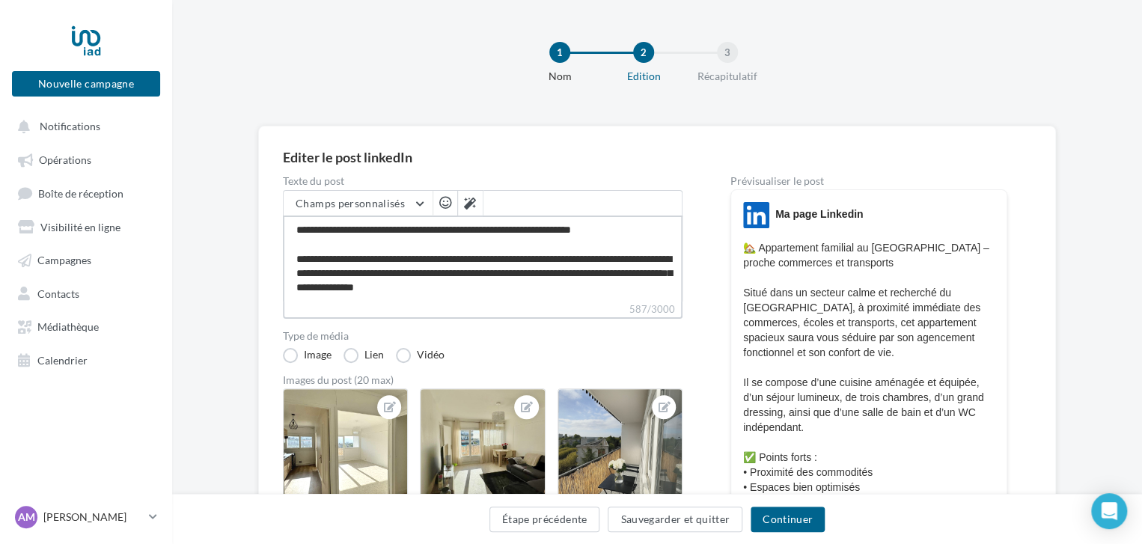
type textarea "**********"
click at [802, 534] on div "Étape précédente Sauvegarder et quitter Continuer" at bounding box center [657, 522] width 946 height 31
click at [797, 528] on button "Continuer" at bounding box center [788, 519] width 74 height 25
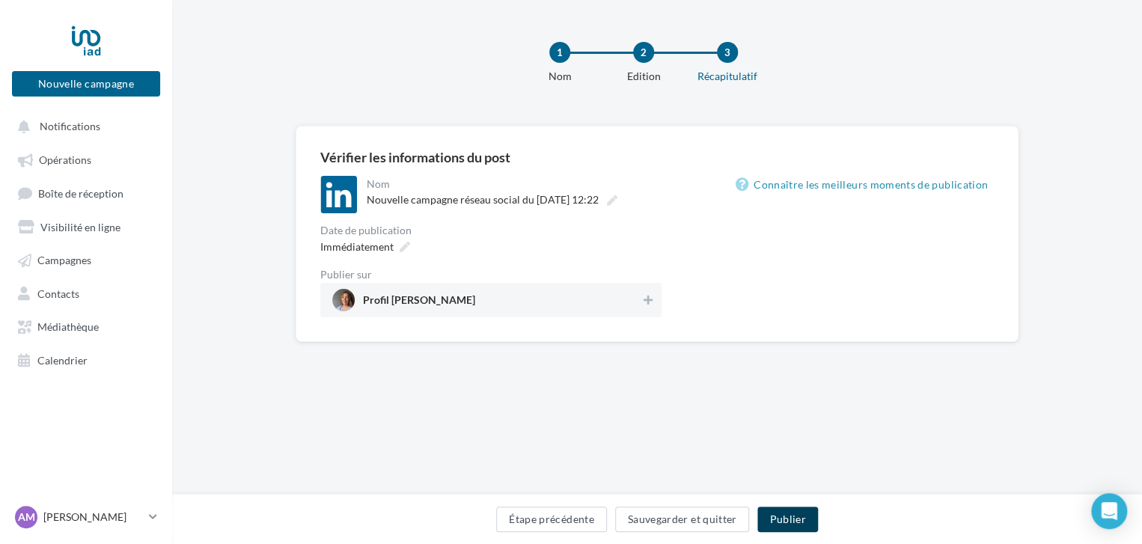
click at [797, 528] on button "Publier" at bounding box center [788, 519] width 60 height 25
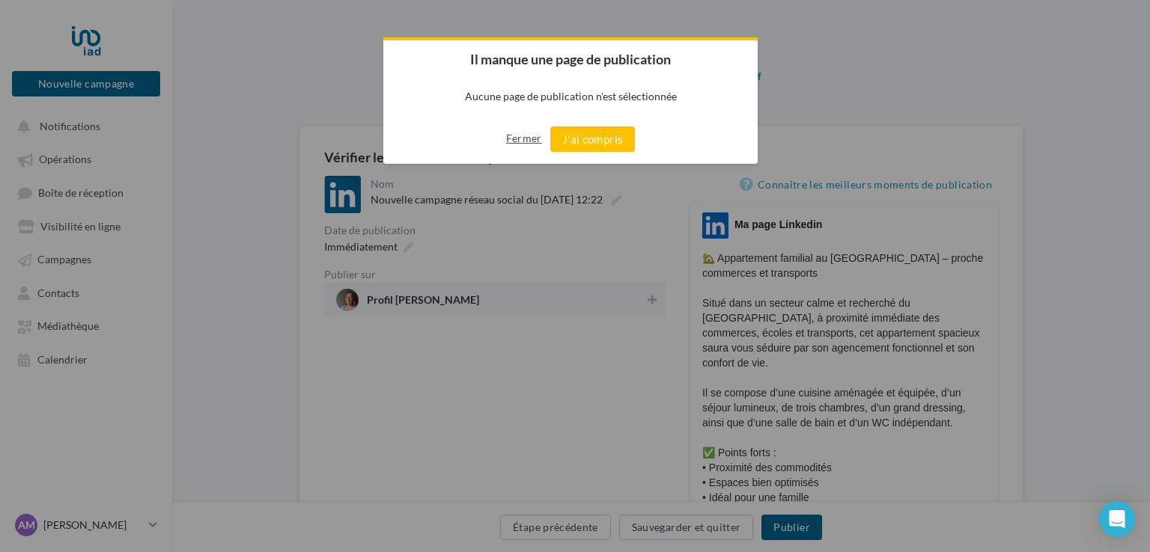
click at [514, 144] on button "Fermer" at bounding box center [524, 139] width 36 height 24
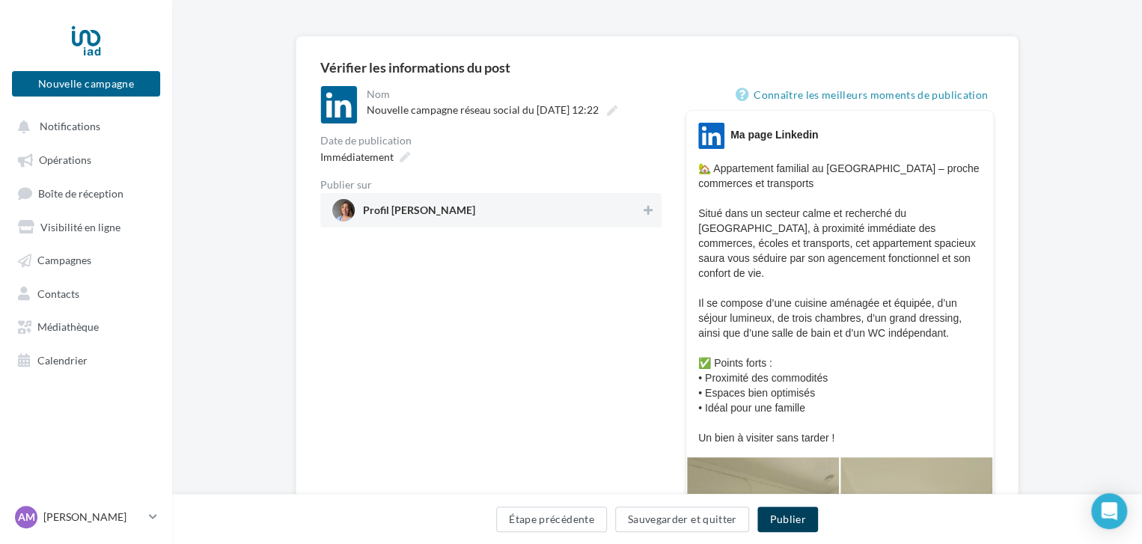
scroll to position [102, 0]
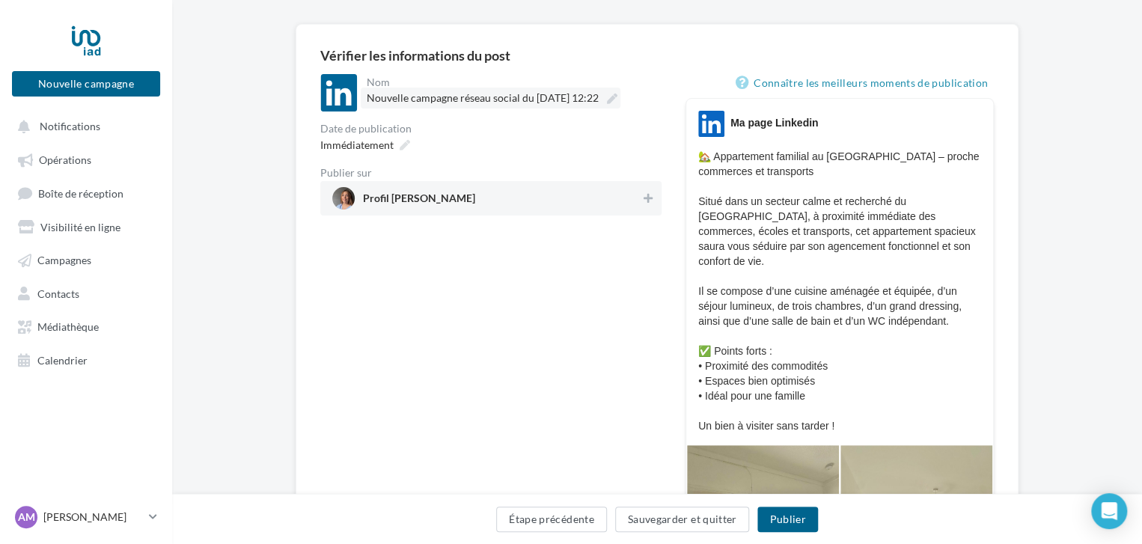
click at [361, 95] on label "Nouvelle campagne réseau social du [DATE] 12:22" at bounding box center [491, 98] width 260 height 21
click at [367, 95] on input "**********" at bounding box center [433, 100] width 132 height 25
click at [380, 81] on div "Nom" at bounding box center [513, 82] width 292 height 10
click at [373, 427] on div "**********" at bounding box center [490, 457] width 341 height 766
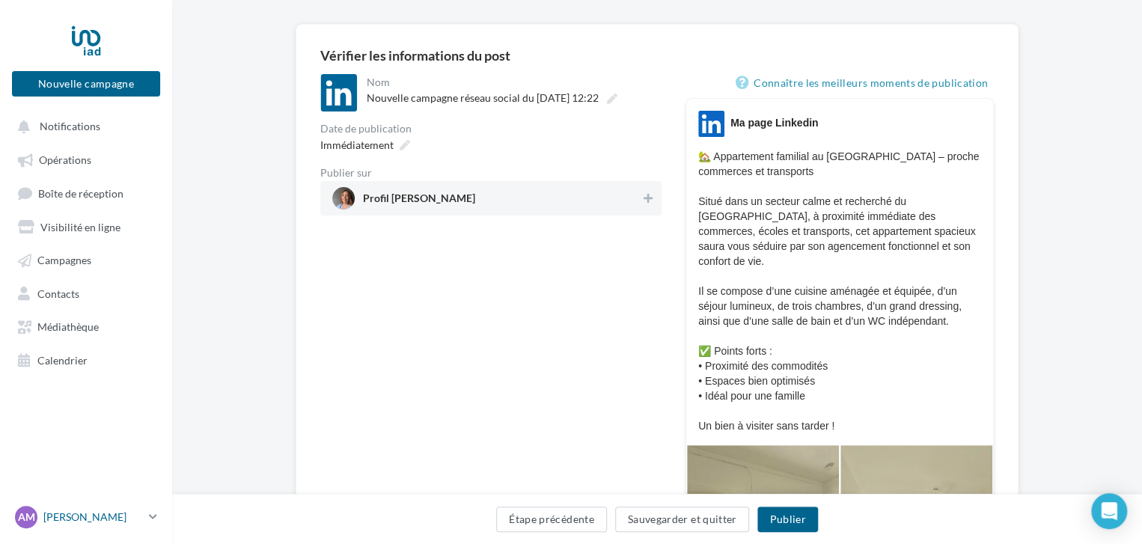
click at [99, 525] on p "[PERSON_NAME]" at bounding box center [93, 517] width 100 height 15
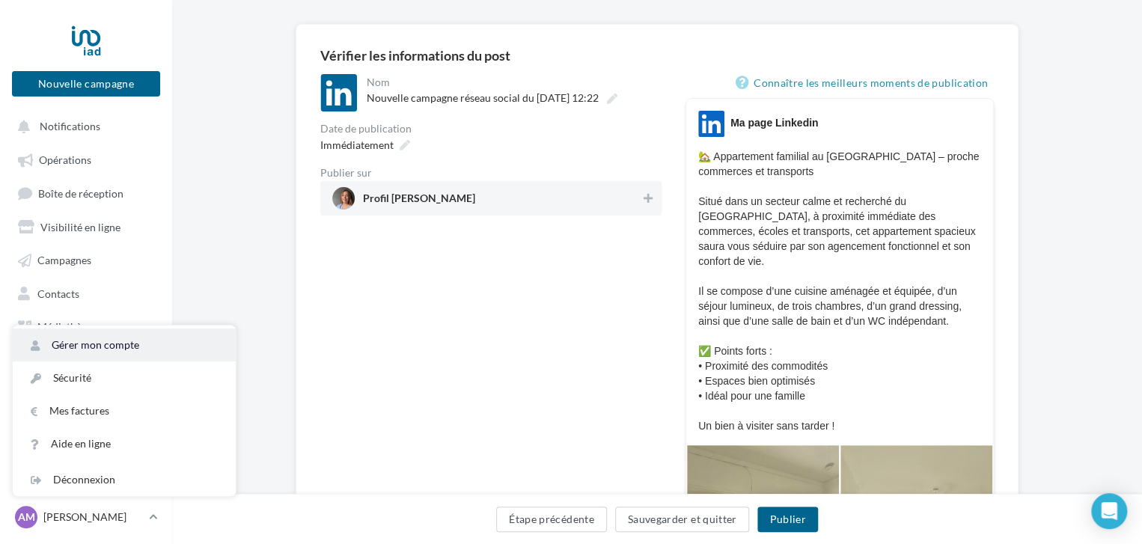
click at [104, 362] on link "Gérer mon compte" at bounding box center [124, 345] width 223 height 33
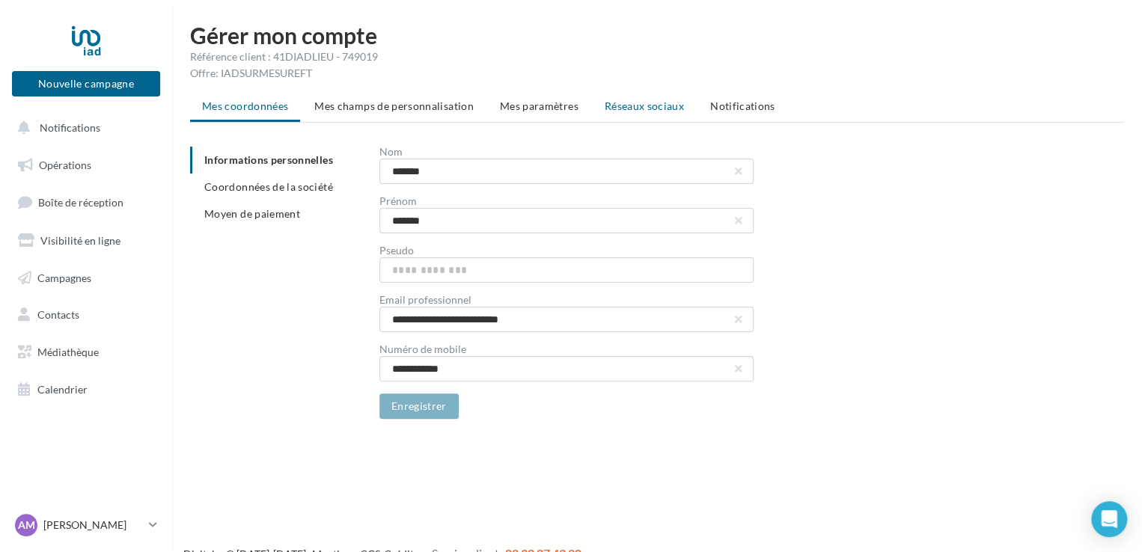
click at [618, 97] on li "Réseaux sociaux" at bounding box center [644, 106] width 103 height 27
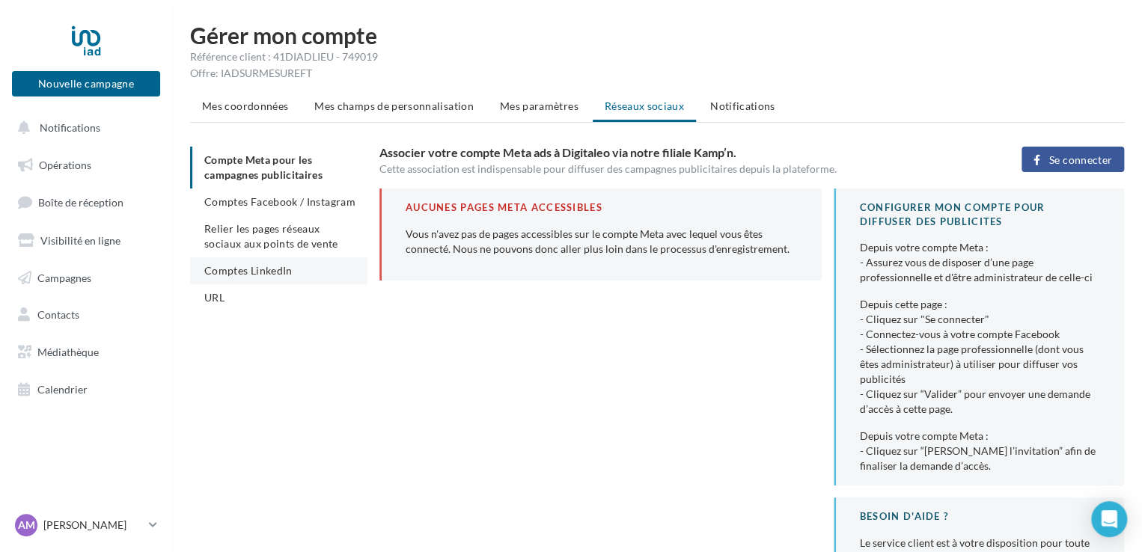
click at [244, 263] on li "Comptes LinkedIn" at bounding box center [278, 271] width 177 height 27
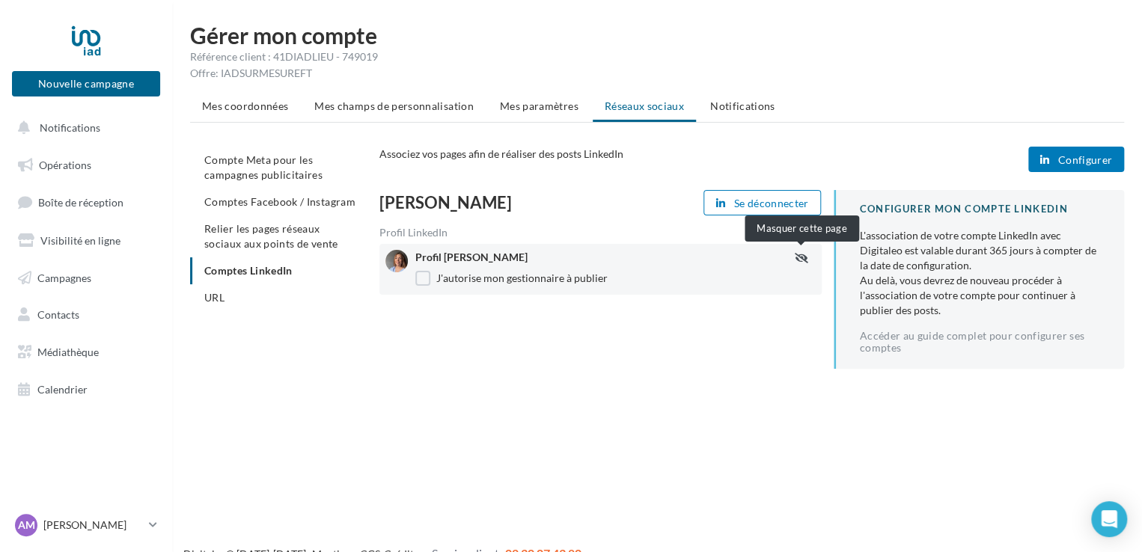
click at [807, 253] on icon "button" at bounding box center [801, 258] width 13 height 10
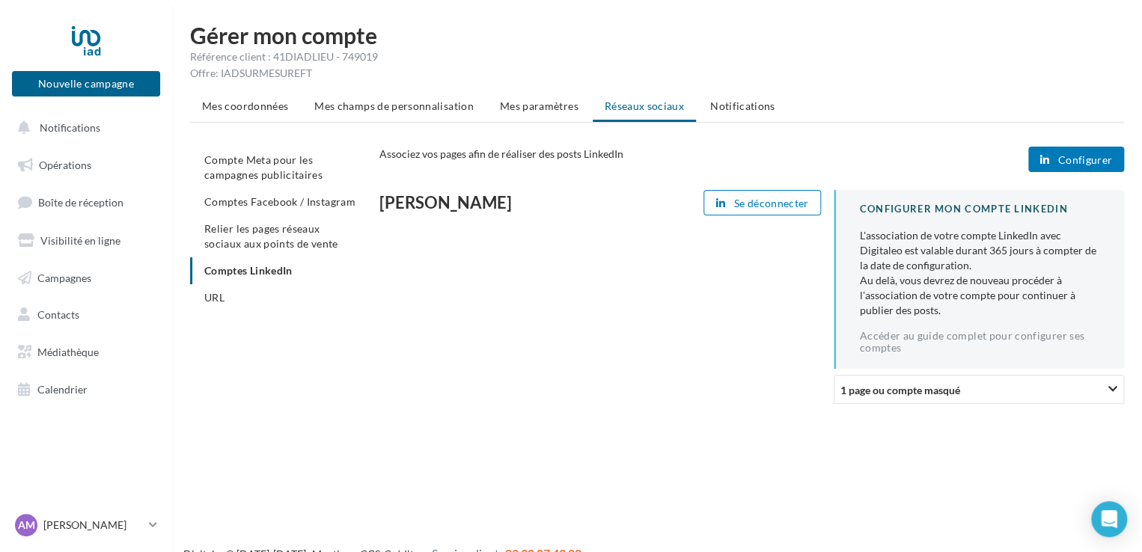
click at [871, 399] on div "1 page ou compte masqué" at bounding box center [979, 389] width 290 height 29
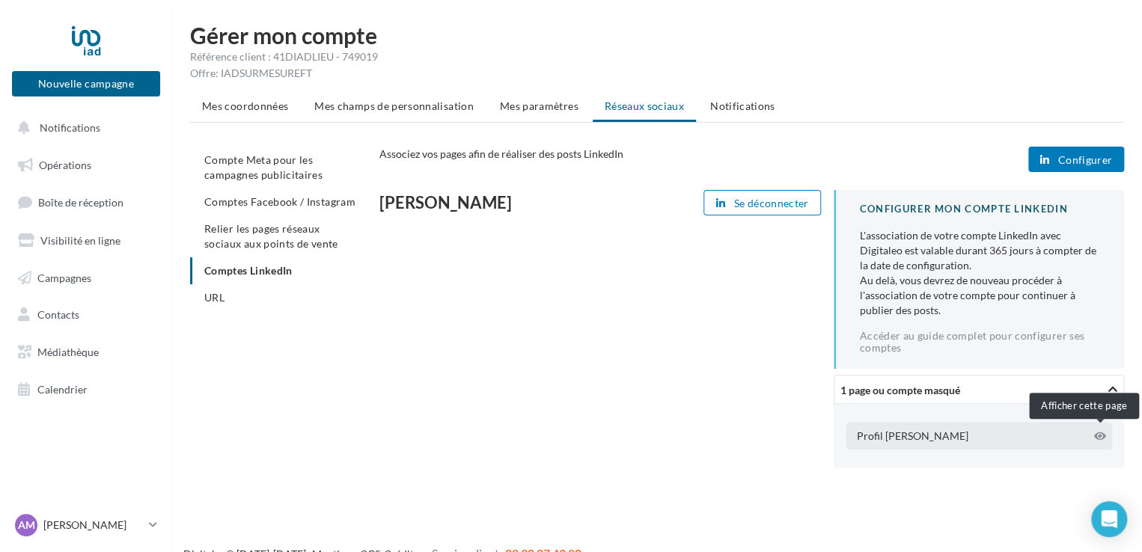
click at [1099, 432] on icon at bounding box center [1101, 436] width 12 height 10
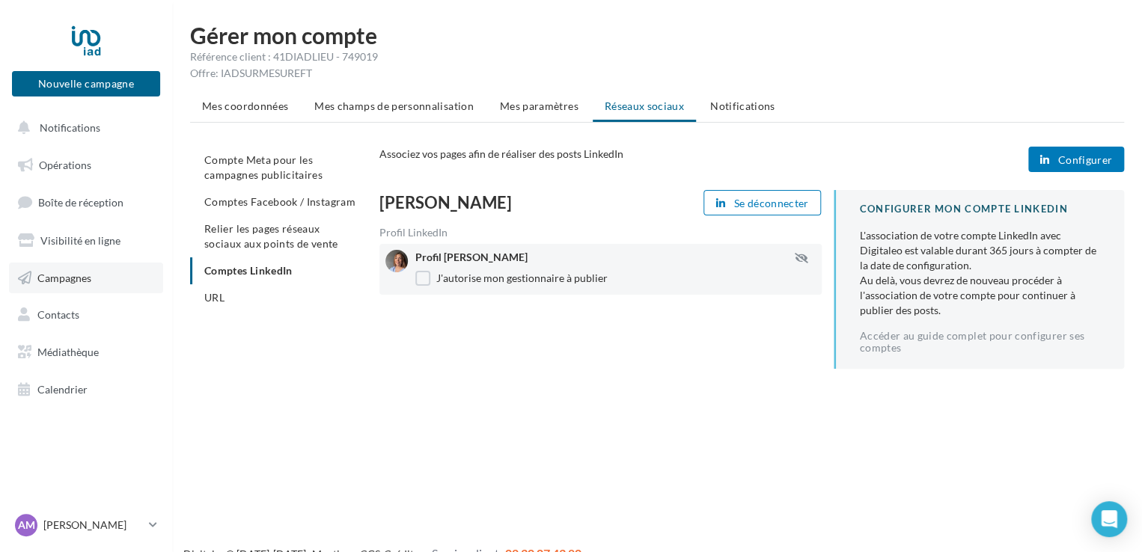
click at [96, 278] on link "Campagnes" at bounding box center [86, 278] width 154 height 31
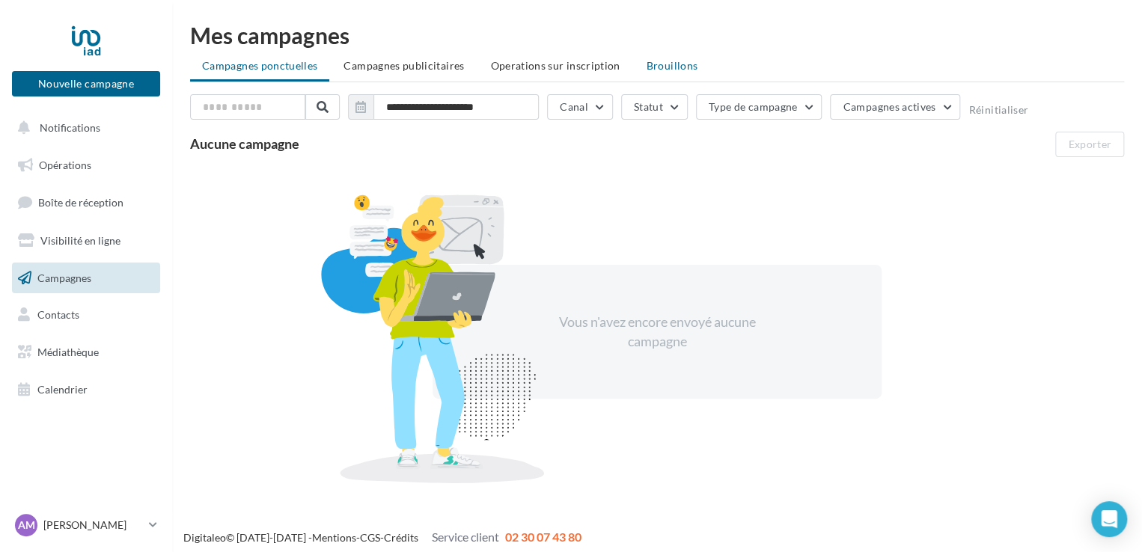
click at [653, 62] on span "Brouillons" at bounding box center [673, 65] width 52 height 13
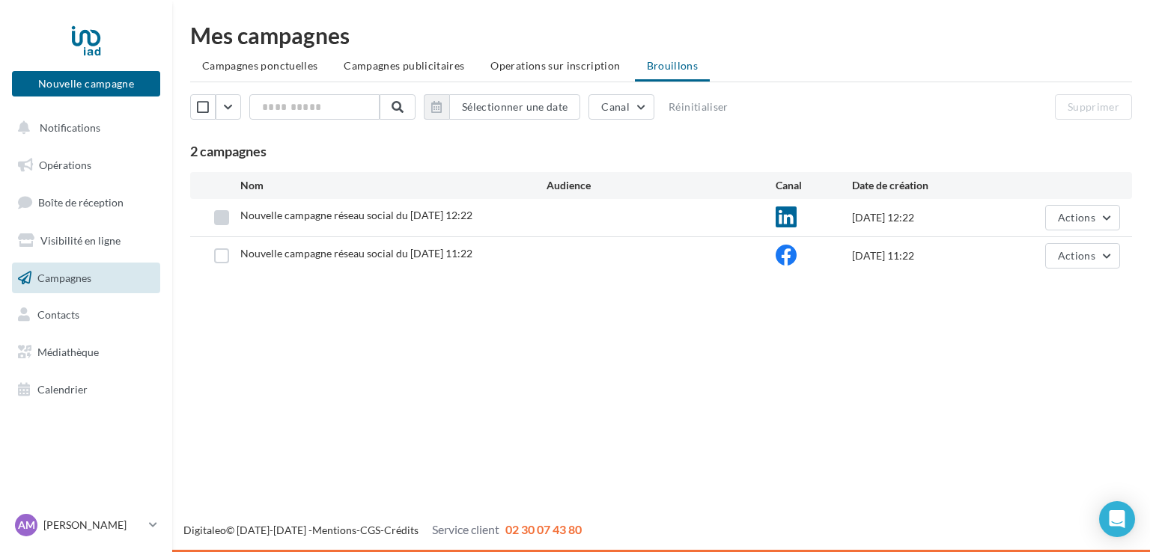
click at [222, 216] on label at bounding box center [221, 217] width 15 height 15
click at [1068, 215] on span "Actions" at bounding box center [1076, 217] width 37 height 13
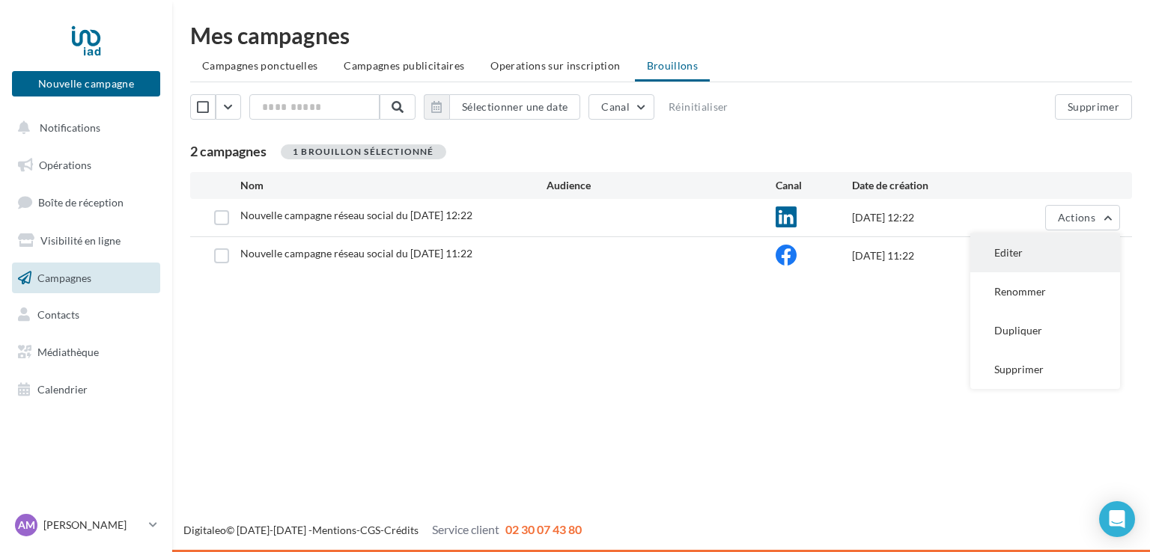
click at [1037, 251] on button "Editer" at bounding box center [1045, 253] width 150 height 39
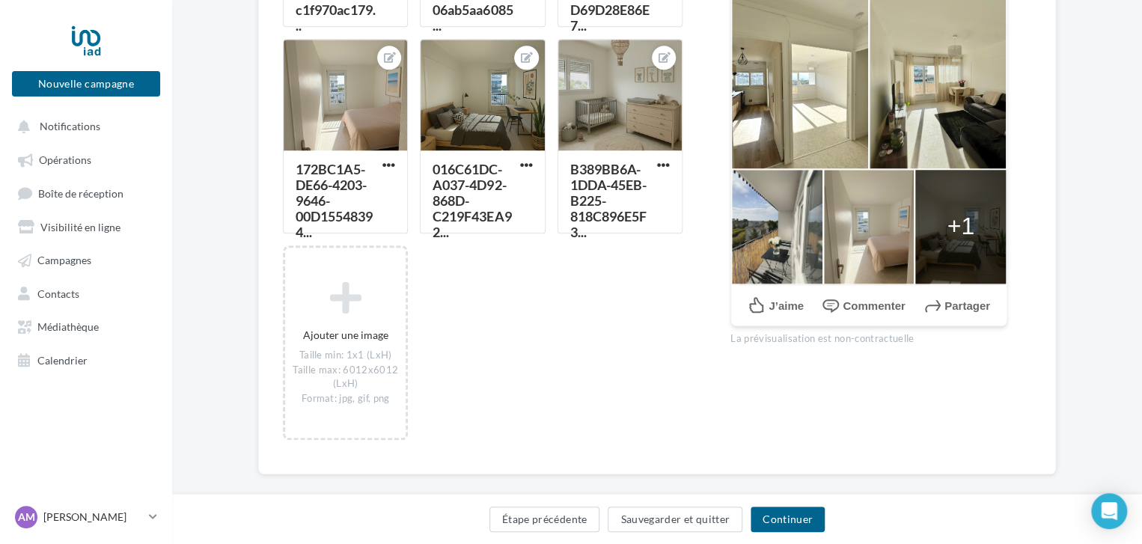
scroll to position [556, 0]
click at [794, 520] on button "Continuer" at bounding box center [788, 519] width 74 height 25
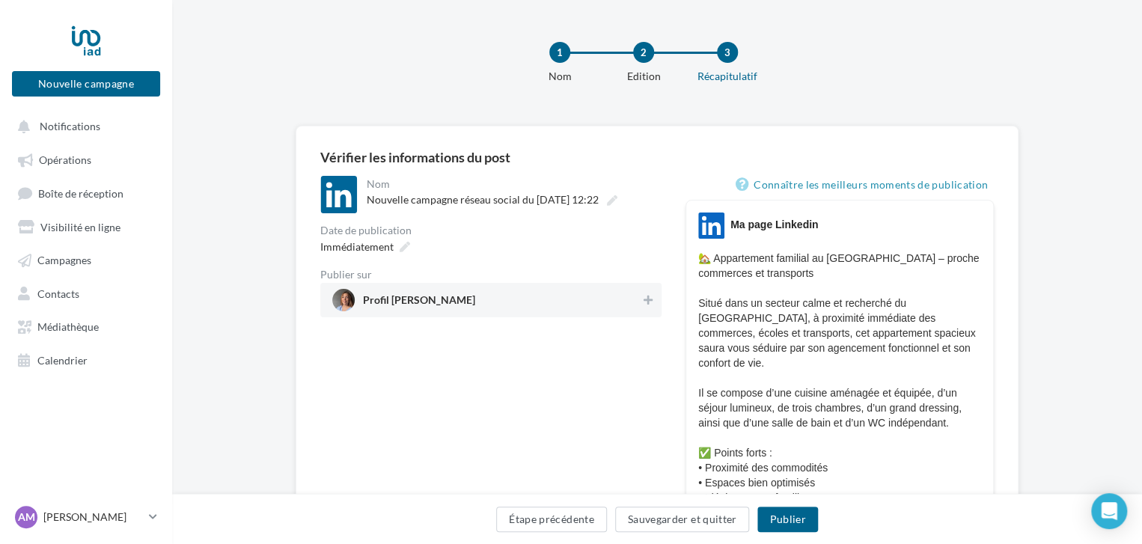
click at [472, 300] on span "Profil Allyson Marques" at bounding box center [486, 300] width 308 height 22
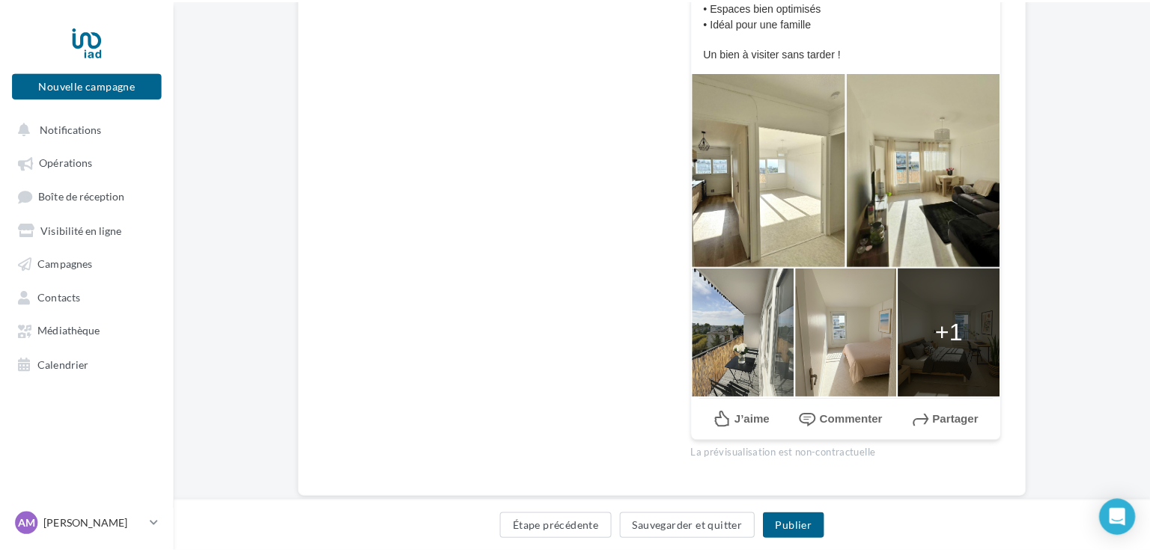
scroll to position [478, 0]
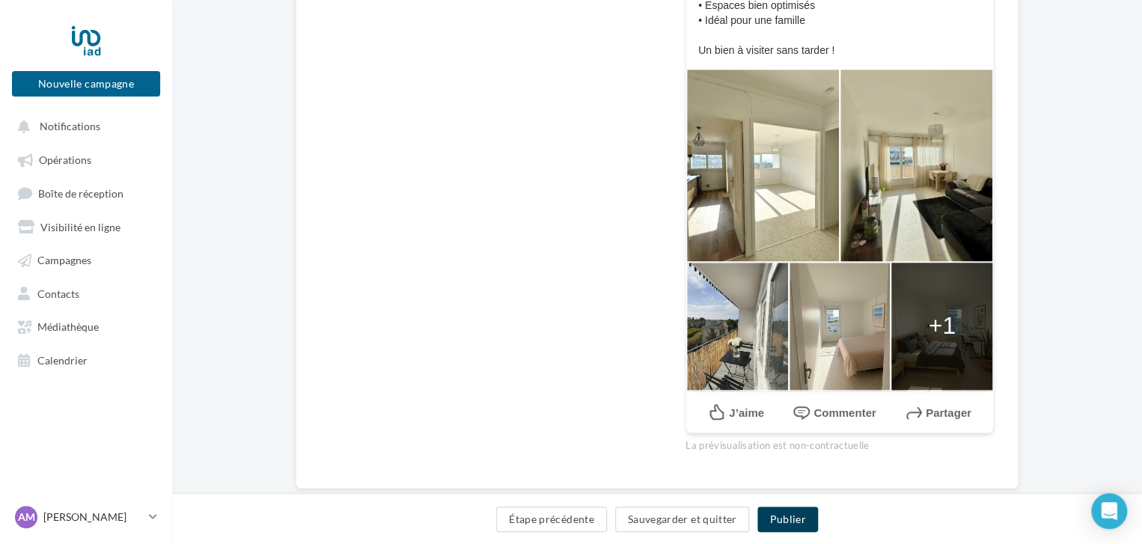
click at [793, 526] on button "Publier" at bounding box center [788, 519] width 60 height 25
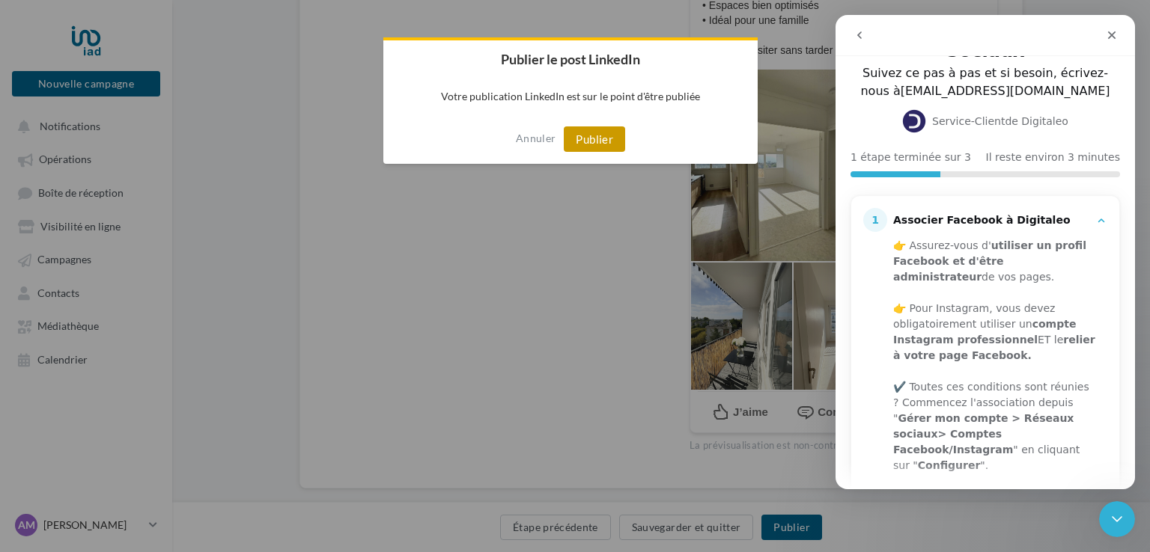
scroll to position [10, 0]
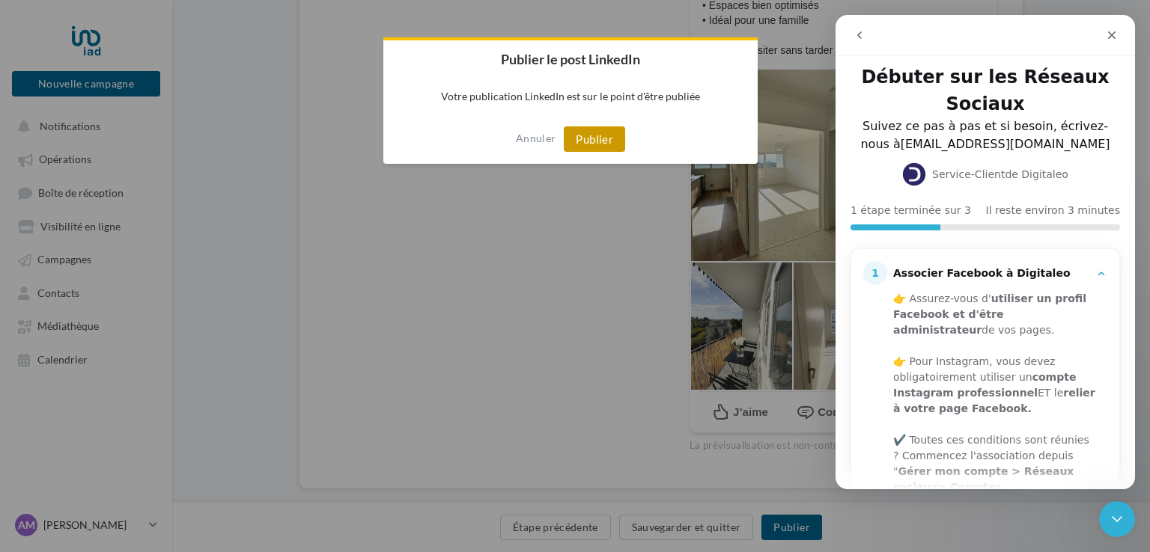
click at [607, 138] on button "Publier" at bounding box center [594, 139] width 61 height 25
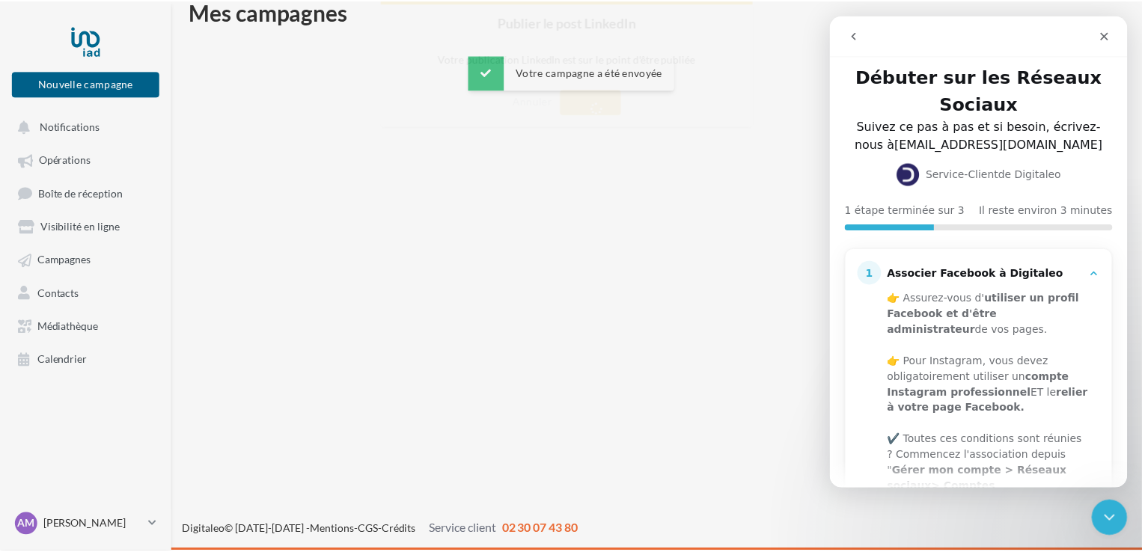
scroll to position [24, 0]
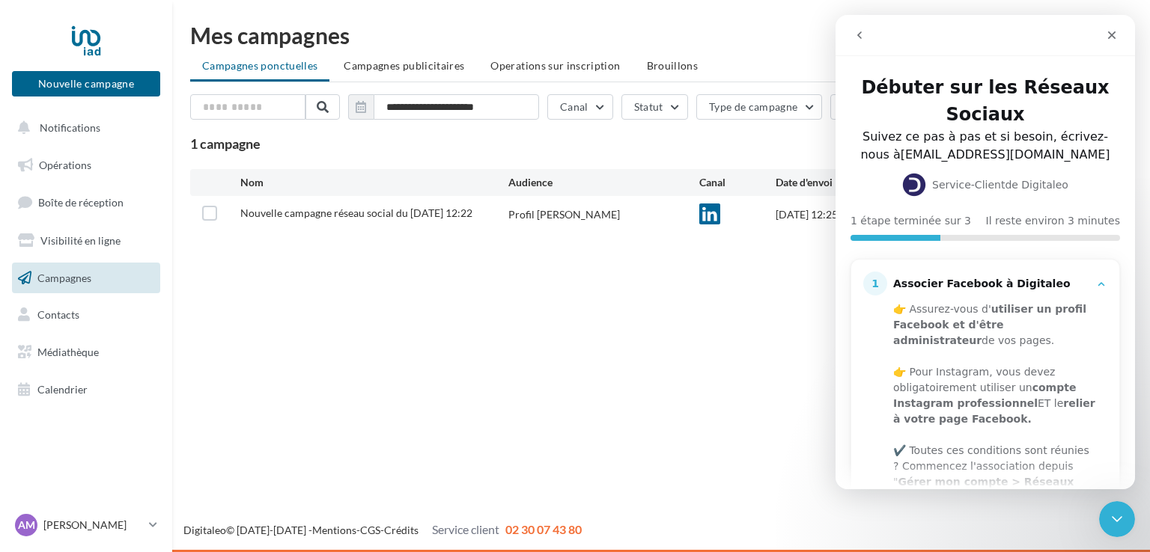
click at [327, 325] on div "Nouvelle campagne Nouvelle campagne Notifications Opérations Boîte de réception…" at bounding box center [575, 276] width 1150 height 552
click at [84, 138] on button "Notifications" at bounding box center [83, 127] width 148 height 31
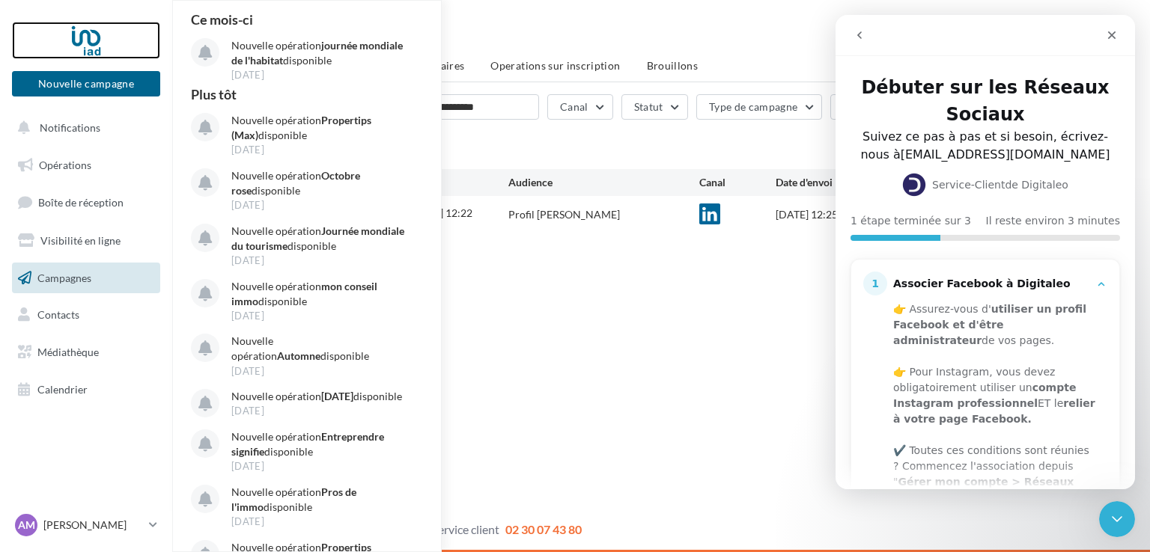
click at [91, 24] on div at bounding box center [86, 40] width 120 height 37
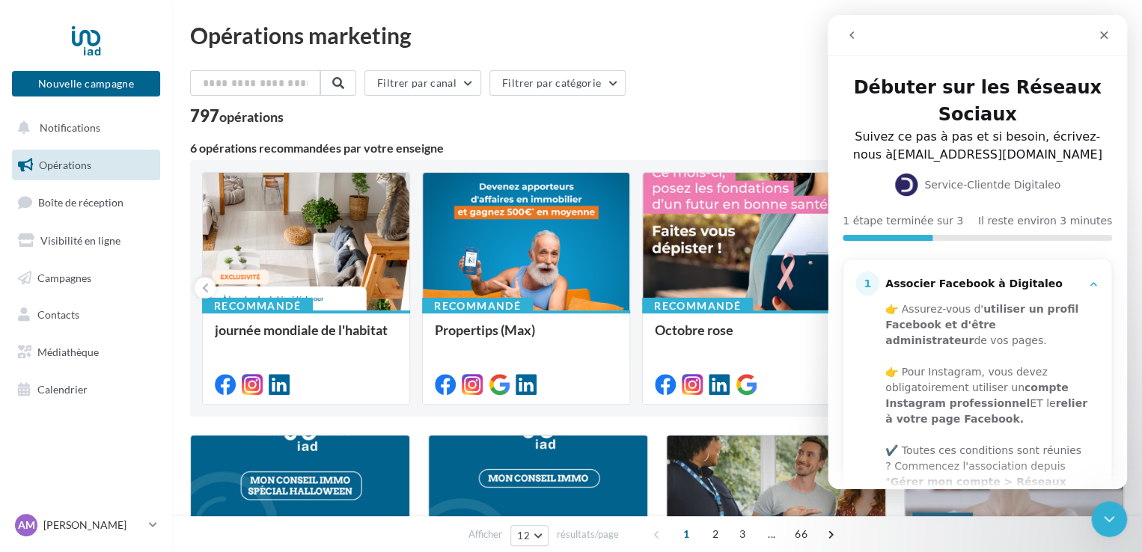
click at [786, 71] on div "Filtrer par canal Filtrer par catégorie" at bounding box center [657, 85] width 934 height 31
drag, startPoint x: 273, startPoint y: 16, endPoint x: 688, endPoint y: 97, distance: 423.1
click at [688, 97] on div "Filtrer par canal Filtrer par catégorie" at bounding box center [657, 85] width 934 height 31
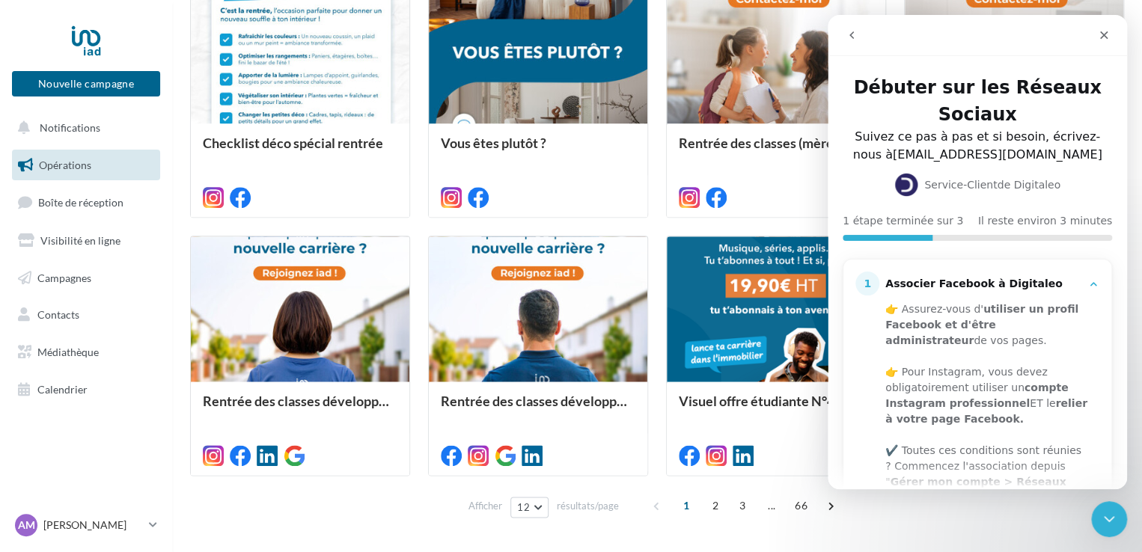
scroll to position [729, 0]
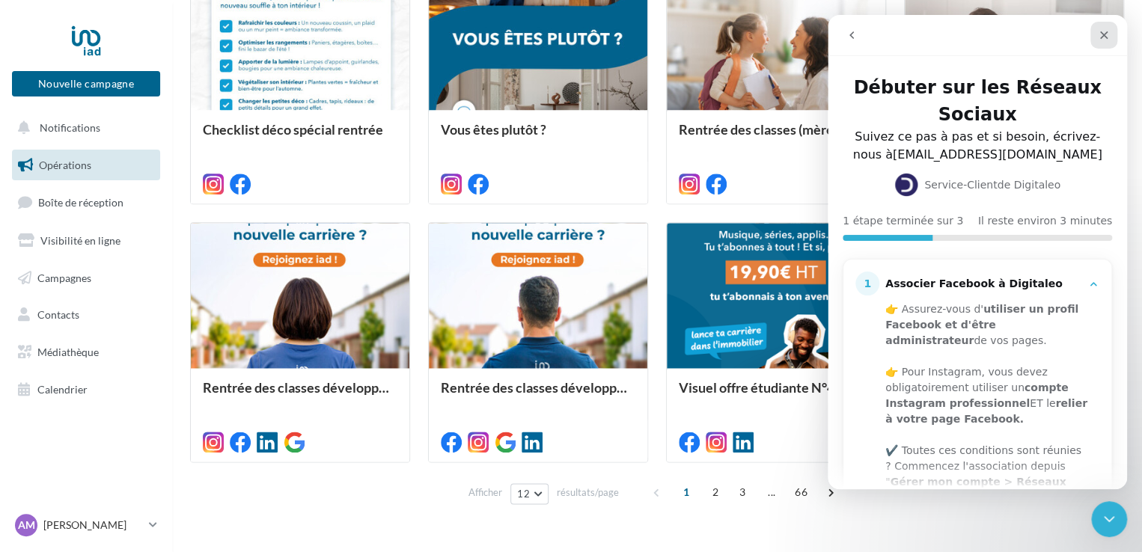
click at [1112, 46] on div "Fermer" at bounding box center [1104, 35] width 27 height 27
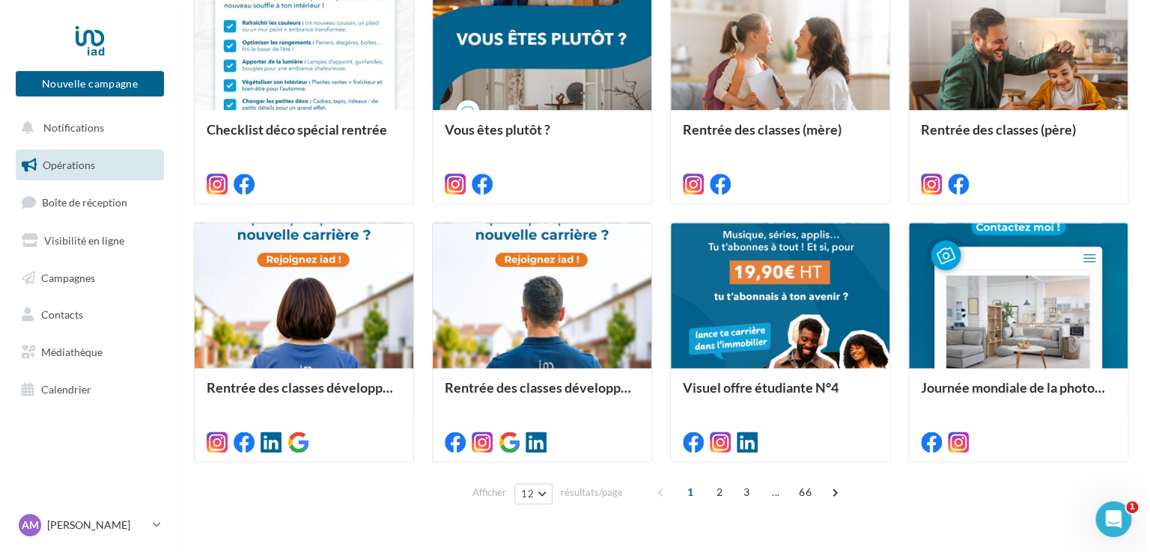
scroll to position [0, 0]
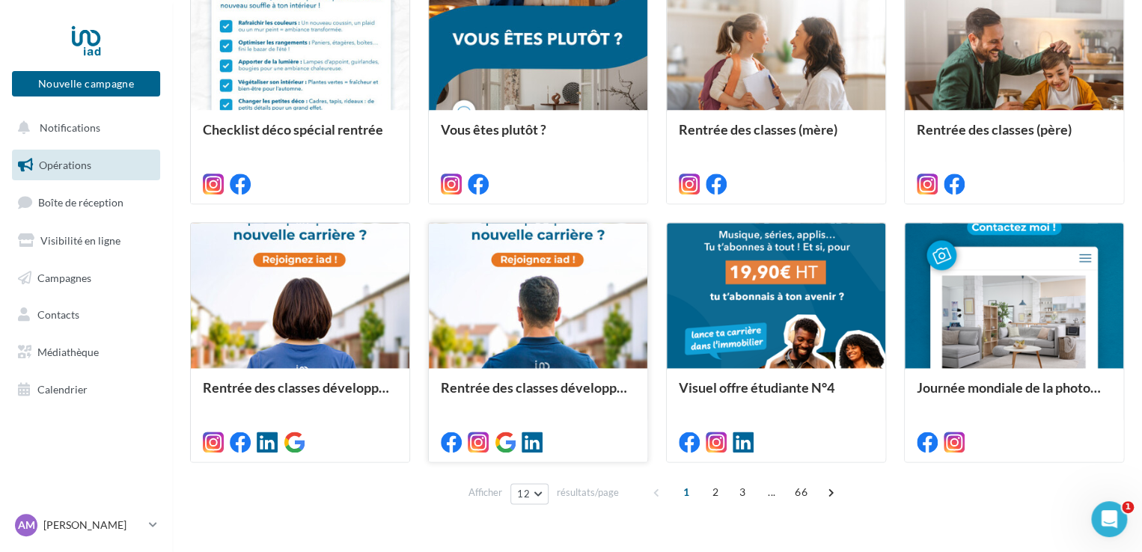
click at [519, 312] on div at bounding box center [538, 296] width 219 height 147
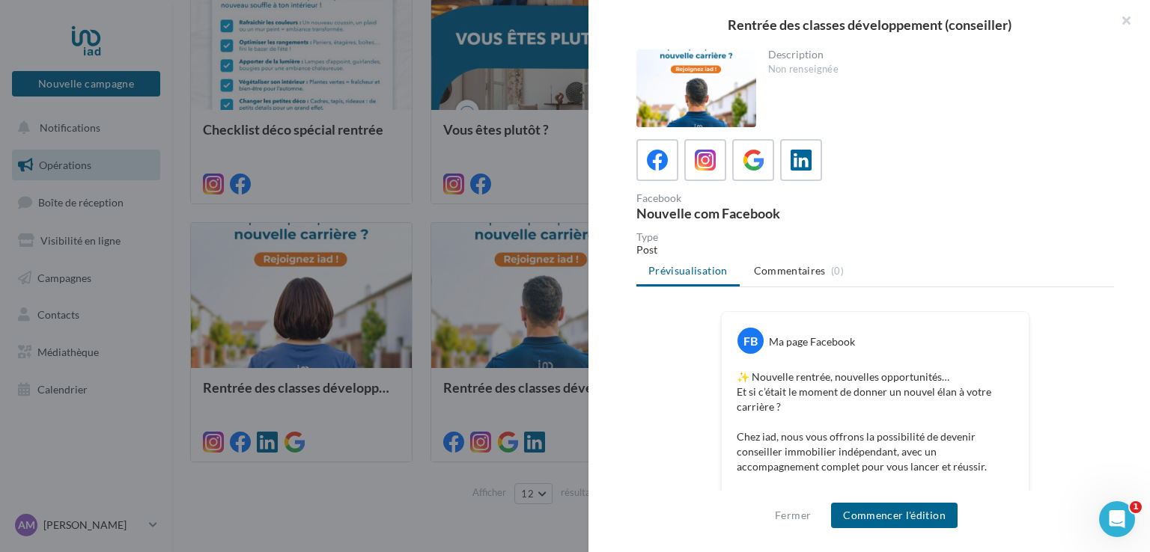
click at [698, 49] on div at bounding box center [696, 88] width 120 height 78
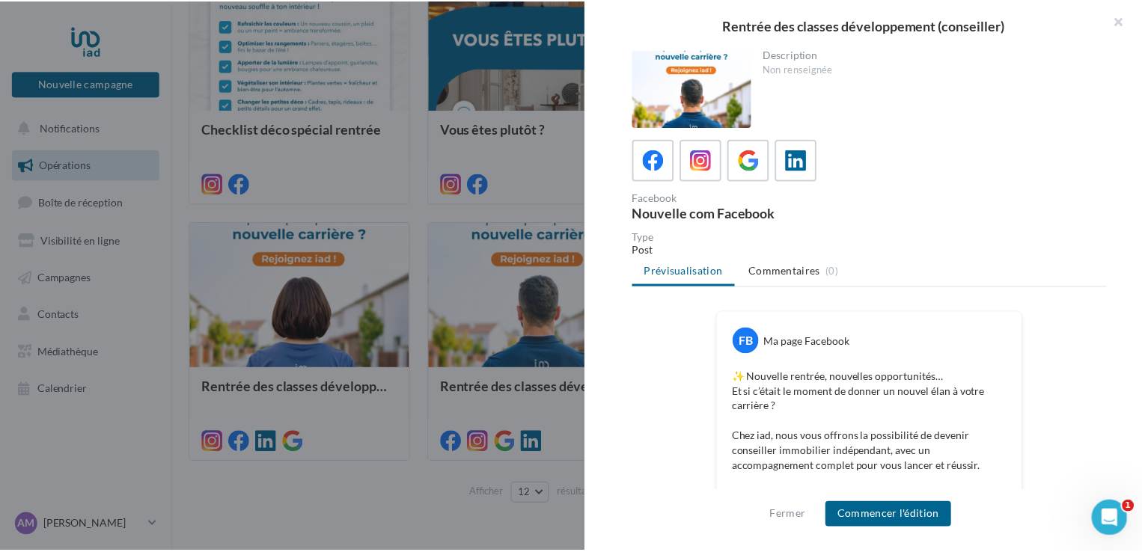
scroll to position [729, 0]
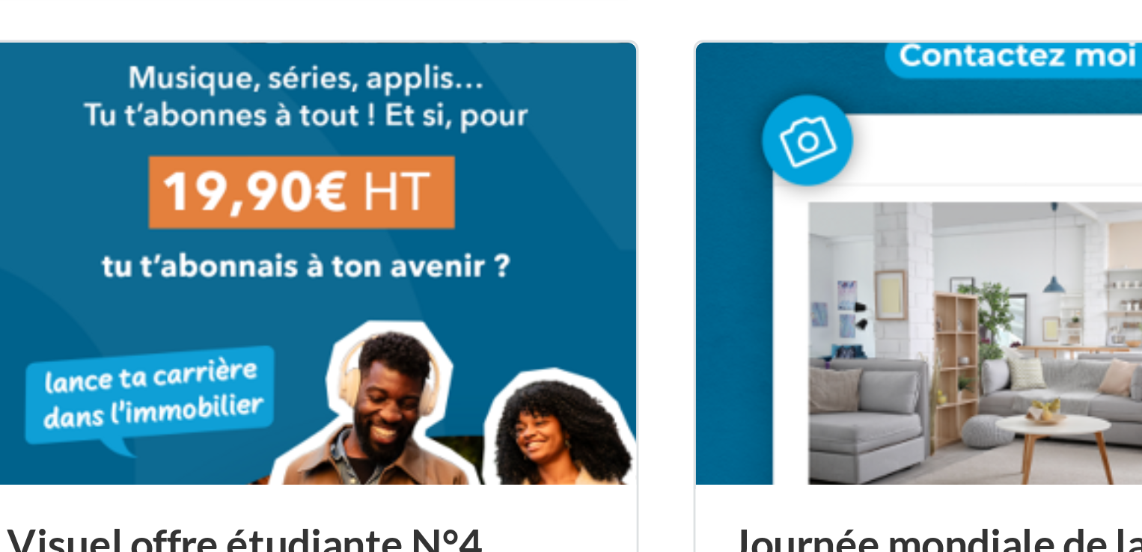
scroll to position [730, 0]
